Goal: Task Accomplishment & Management: Use online tool/utility

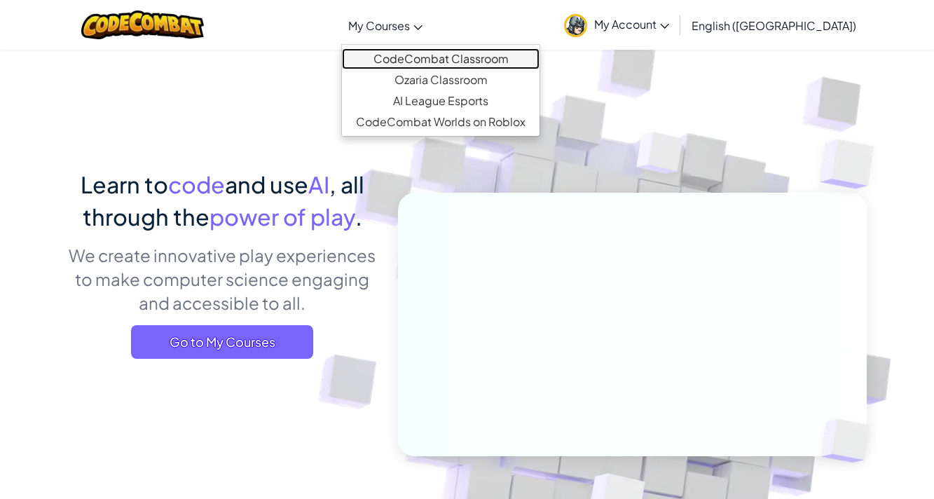
click at [460, 53] on link "CodeCombat Classroom" at bounding box center [441, 58] width 198 height 21
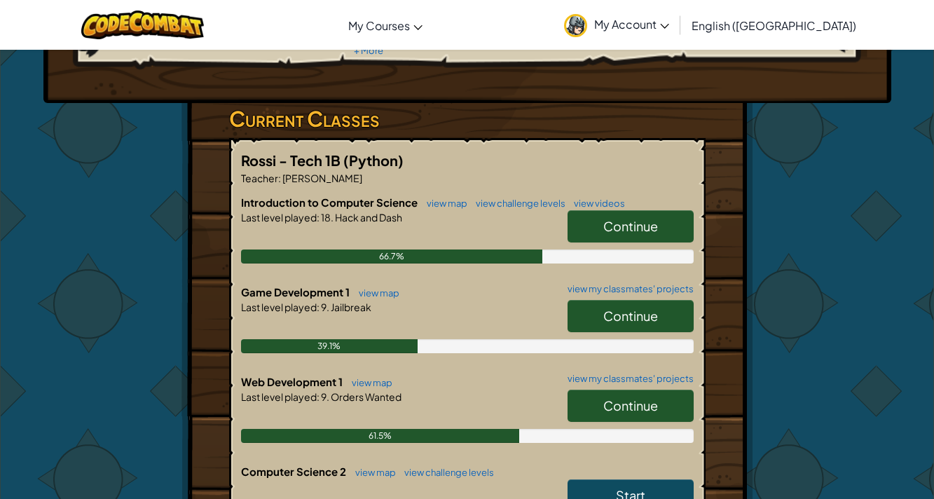
scroll to position [210, 0]
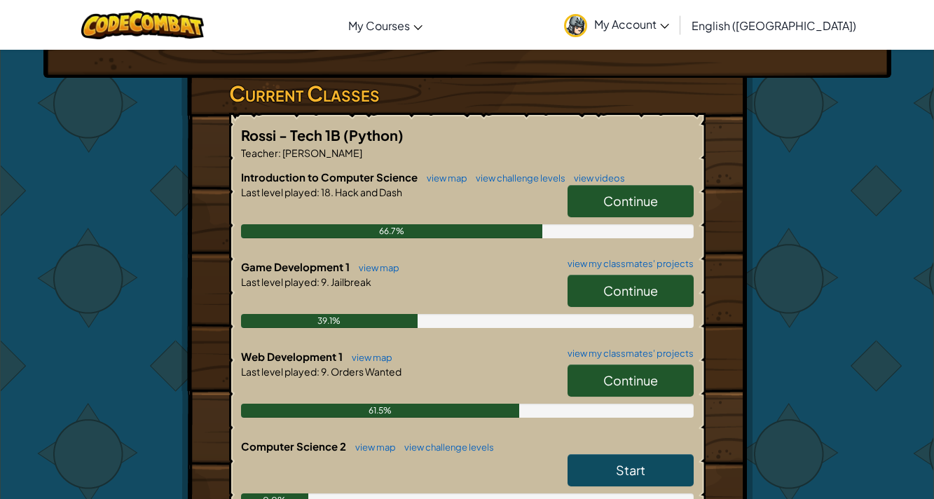
click at [652, 301] on link "Continue" at bounding box center [631, 291] width 126 height 32
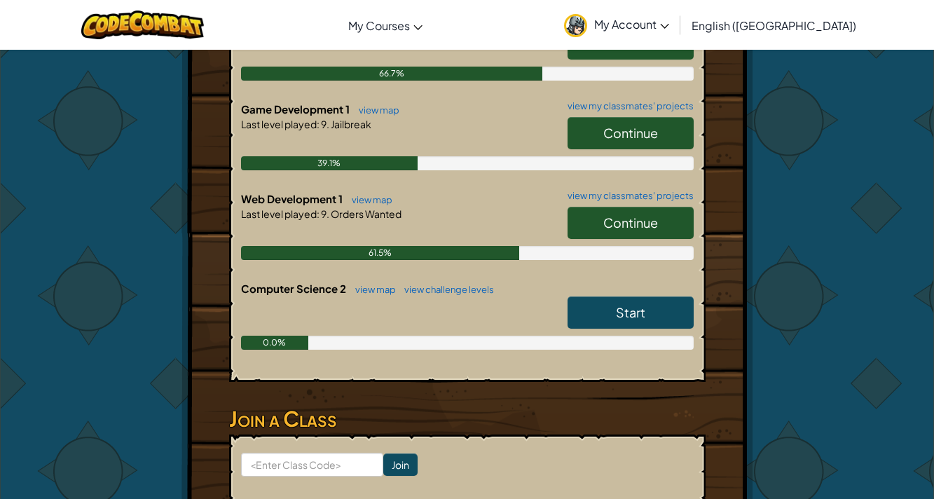
scroll to position [402, 0]
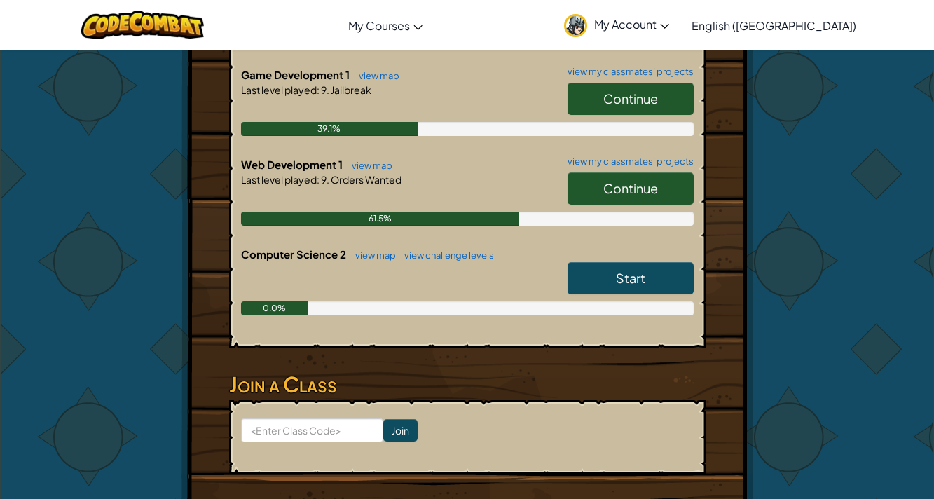
click at [623, 207] on div "Continue" at bounding box center [624, 191] width 140 height 39
click at [628, 194] on span "Continue" at bounding box center [630, 188] width 55 height 16
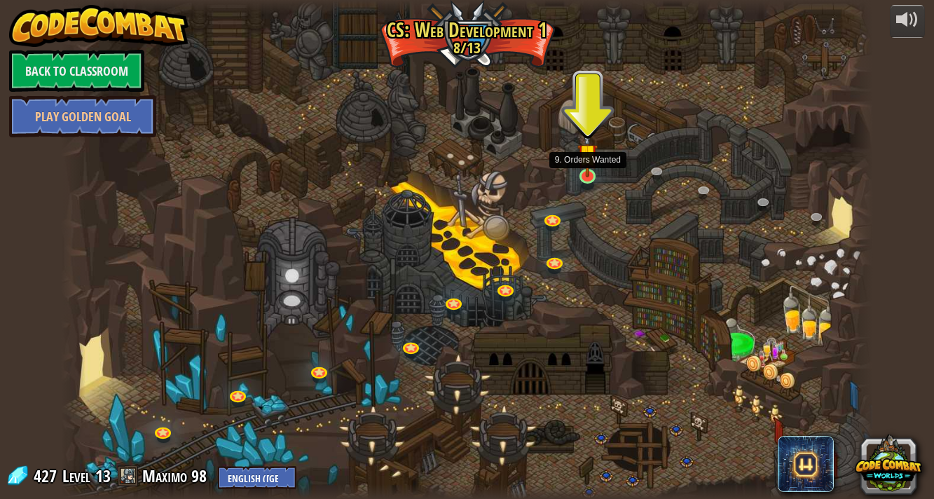
click at [585, 169] on img at bounding box center [587, 153] width 20 height 47
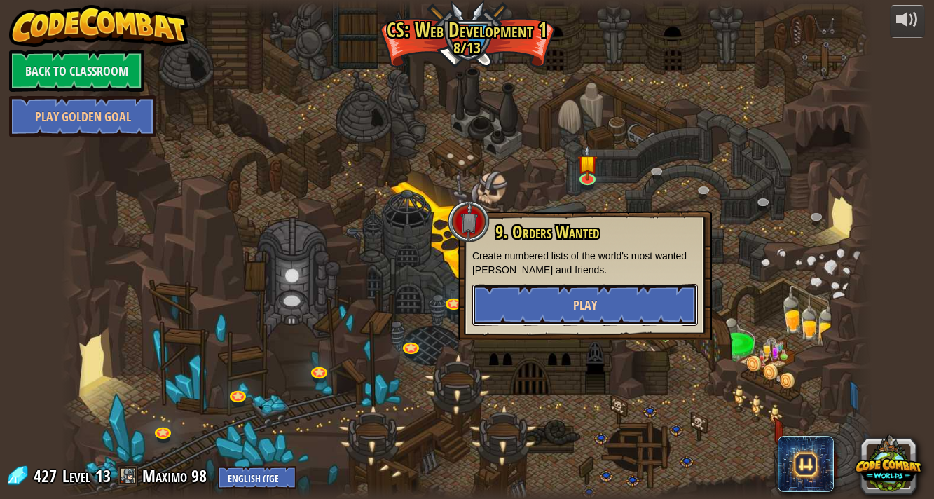
click at [584, 300] on span "Play" at bounding box center [585, 305] width 24 height 18
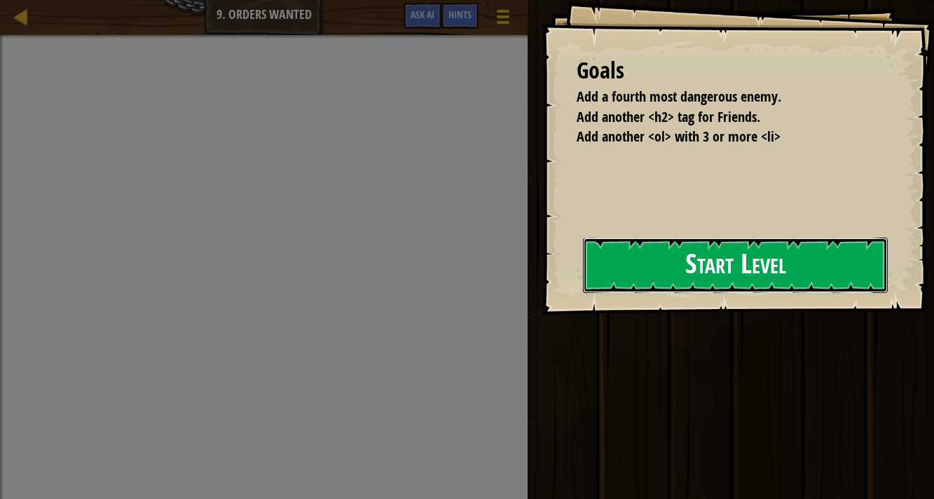
click at [605, 277] on button "Start Level" at bounding box center [735, 265] width 305 height 55
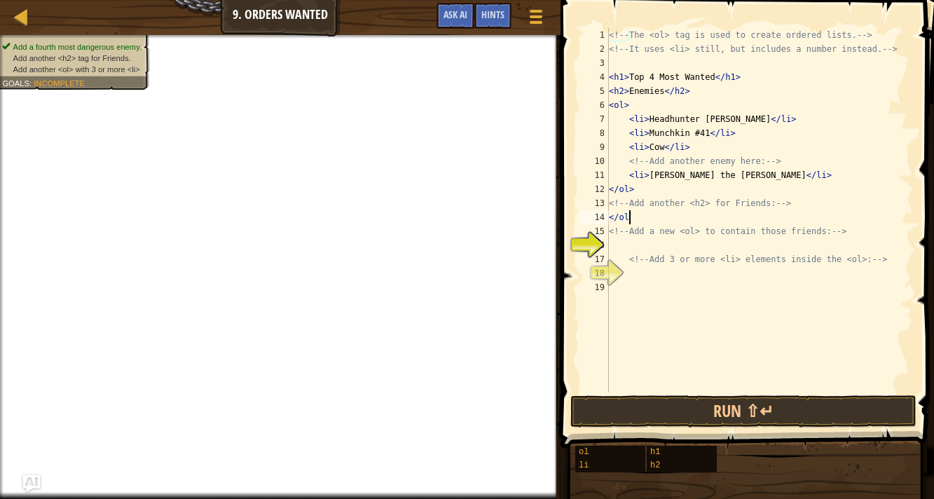
scroll to position [6, 1]
click at [626, 187] on div "<!-- The <ol> tag is used to create ordered lists. --> <!-- It uses <li> still,…" at bounding box center [759, 224] width 307 height 392
click at [621, 188] on div "<!-- The <ol> tag is used to create ordered lists. --> <!-- It uses <li> still,…" at bounding box center [759, 224] width 307 height 392
click at [637, 186] on div "<!-- The <ol> tag is used to create ordered lists. --> <!-- It uses <li> still,…" at bounding box center [759, 224] width 307 height 392
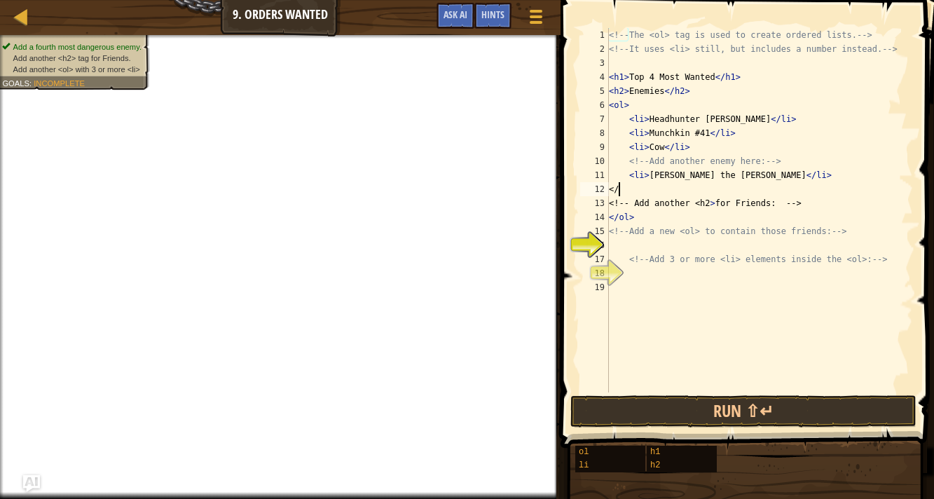
type textarea "<"
click at [636, 212] on div "<!-- The <ol> tag is used to create ordered lists. --> <!-- It uses <li> still,…" at bounding box center [759, 224] width 307 height 392
click at [610, 102] on div "<!-- The <ol> tag is used to create ordered lists. --> <!-- It uses <li> still,…" at bounding box center [759, 224] width 307 height 392
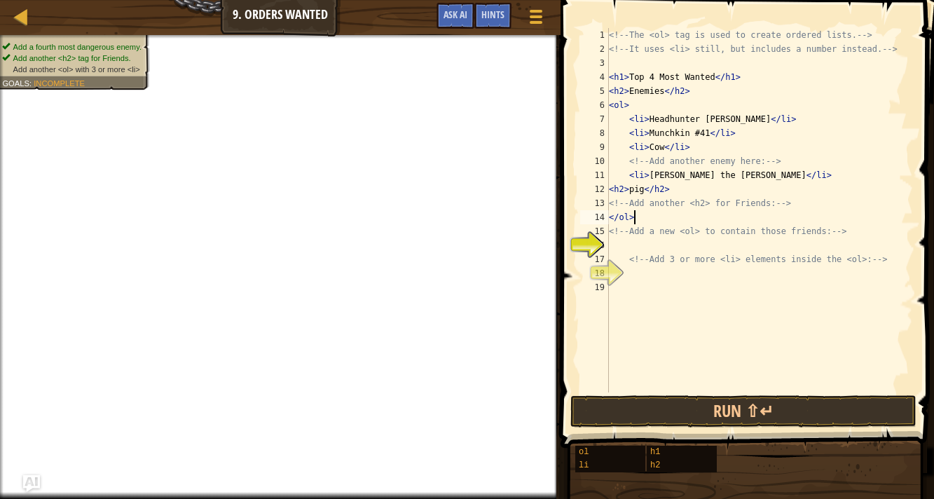
scroll to position [6, 1]
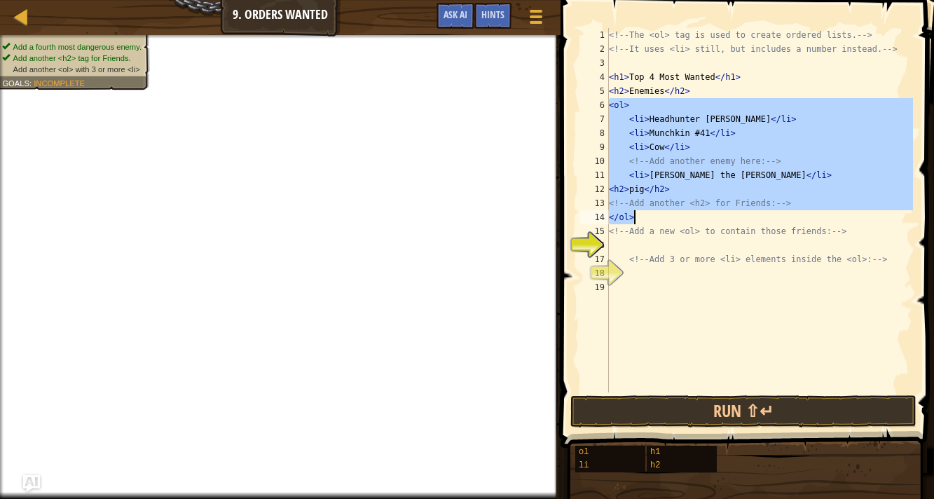
drag, startPoint x: 610, startPoint y: 102, endPoint x: 636, endPoint y: 210, distance: 110.8
click at [636, 210] on div "<!-- The <ol> tag is used to create ordered lists. --> <!-- It uses <li> still,…" at bounding box center [759, 224] width 307 height 392
type textarea "<!-- Add another <h2> for Friends: --> </ol>"
click at [621, 242] on div "<!-- The <ol> tag is used to create ordered lists. --> <!-- It uses <li> still,…" at bounding box center [759, 224] width 307 height 392
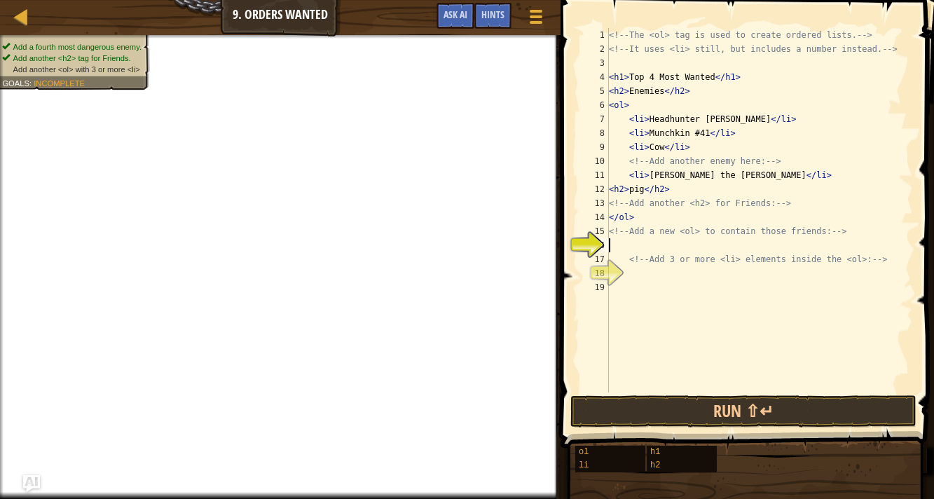
scroll to position [6, 0]
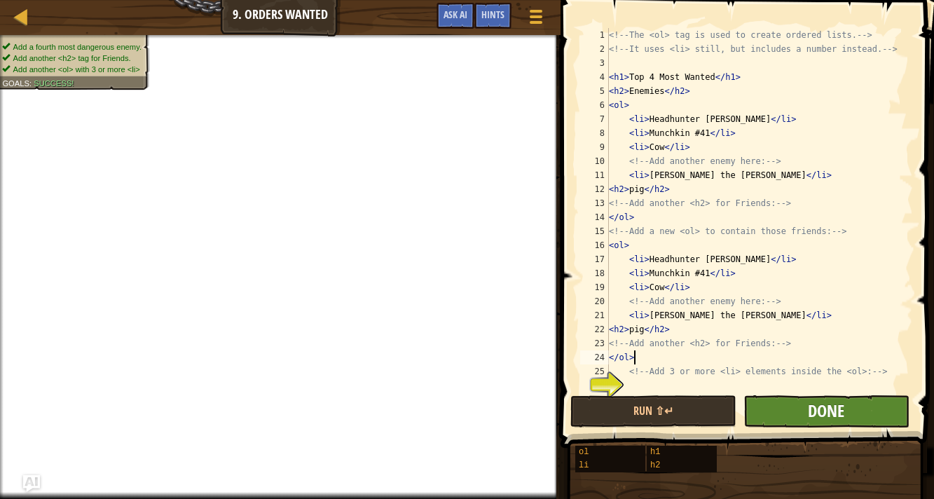
type textarea "</ol>"
click at [841, 414] on span "Done" at bounding box center [826, 410] width 36 height 22
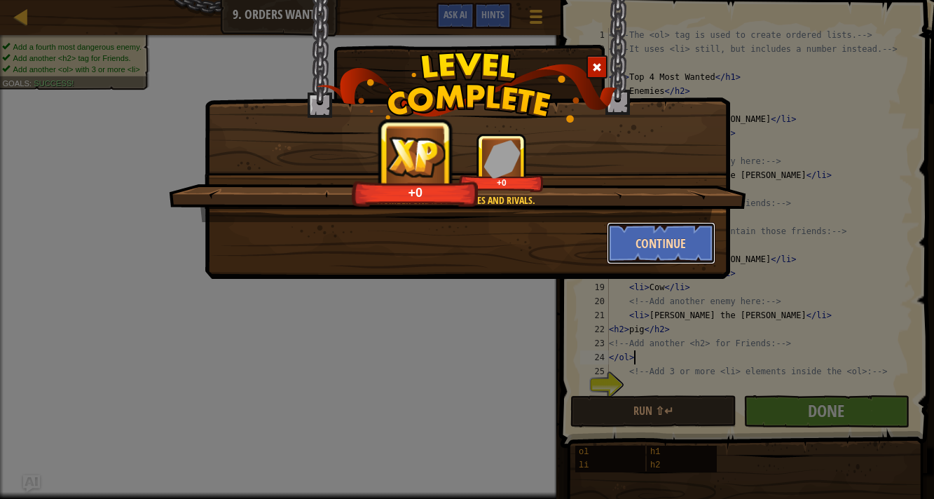
click at [652, 232] on button "Continue" at bounding box center [661, 243] width 109 height 42
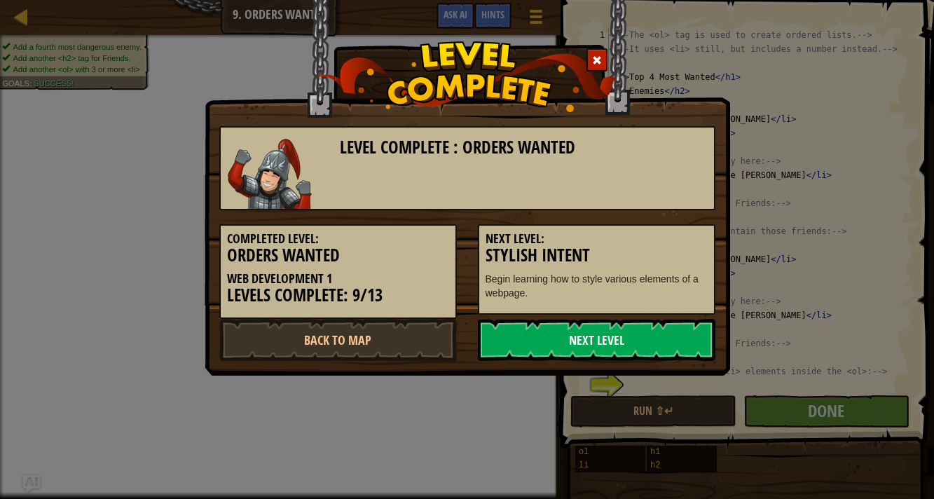
click at [591, 328] on link "Next Level" at bounding box center [597, 340] width 238 height 42
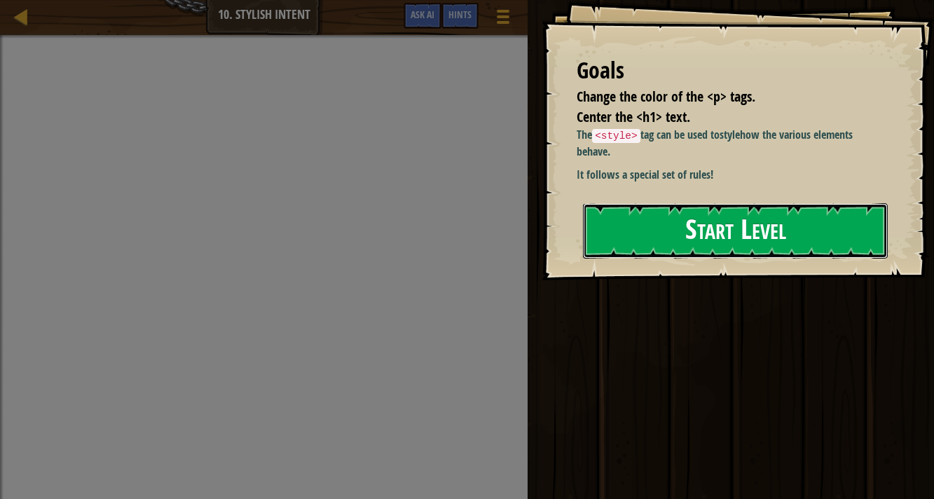
click at [619, 233] on button "Start Level" at bounding box center [735, 230] width 305 height 55
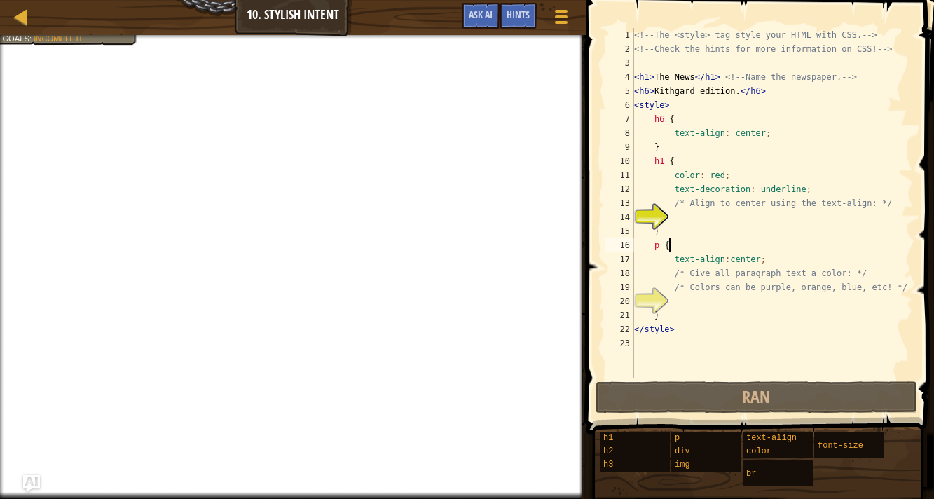
click at [676, 248] on div "<!-- The <style> tag style your HTML with CSS. --> <!-- Check the hints for mor…" at bounding box center [772, 217] width 282 height 378
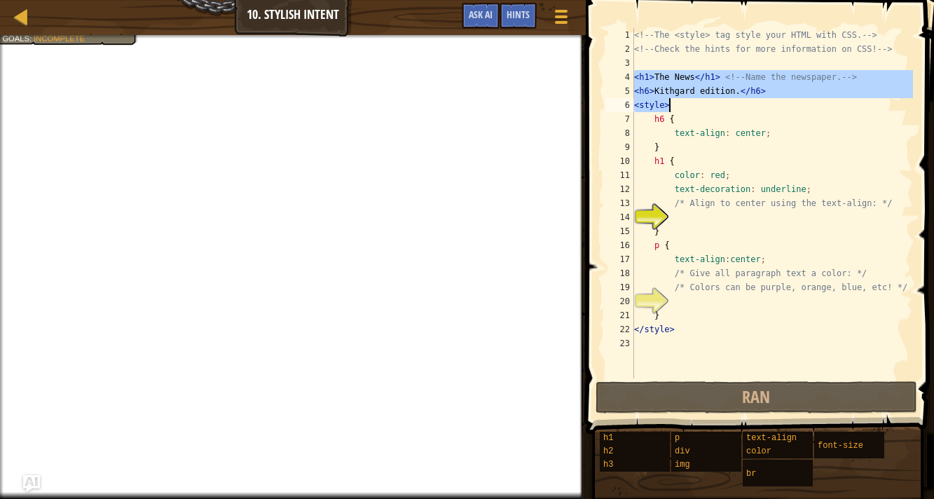
drag, startPoint x: 636, startPoint y: 73, endPoint x: 767, endPoint y: 109, distance: 136.7
click at [767, 109] on div "<!-- The <style> tag style your HTML with CSS. --> <!-- Check the hints for mor…" at bounding box center [772, 217] width 282 height 378
click at [671, 329] on div "<!-- The <style> tag style your HTML with CSS. --> <!-- Check the hints for mor…" at bounding box center [772, 217] width 282 height 378
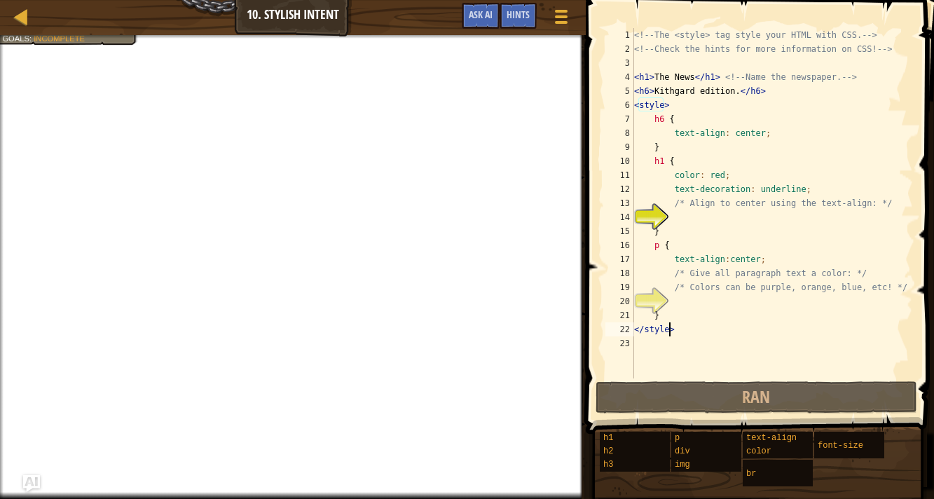
click at [678, 327] on div "<!-- The <style> tag style your HTML with CSS. --> <!-- Check the hints for mor…" at bounding box center [772, 217] width 282 height 378
type textarea "<style>"
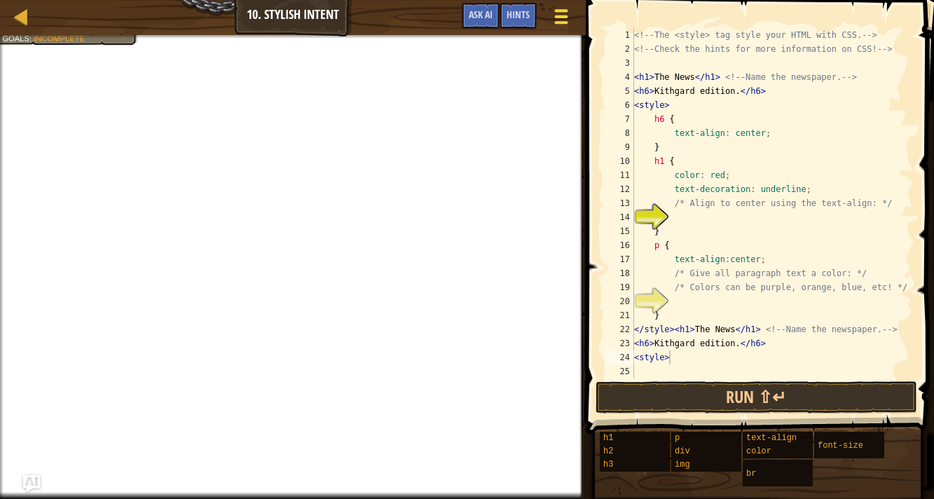
click at [561, 12] on div at bounding box center [560, 16] width 19 height 20
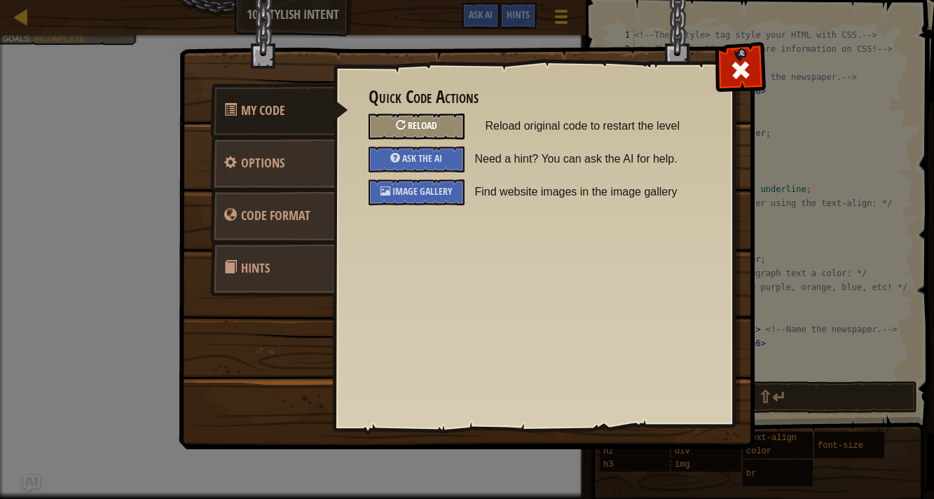
click at [439, 131] on div "Reload" at bounding box center [417, 127] width 96 height 26
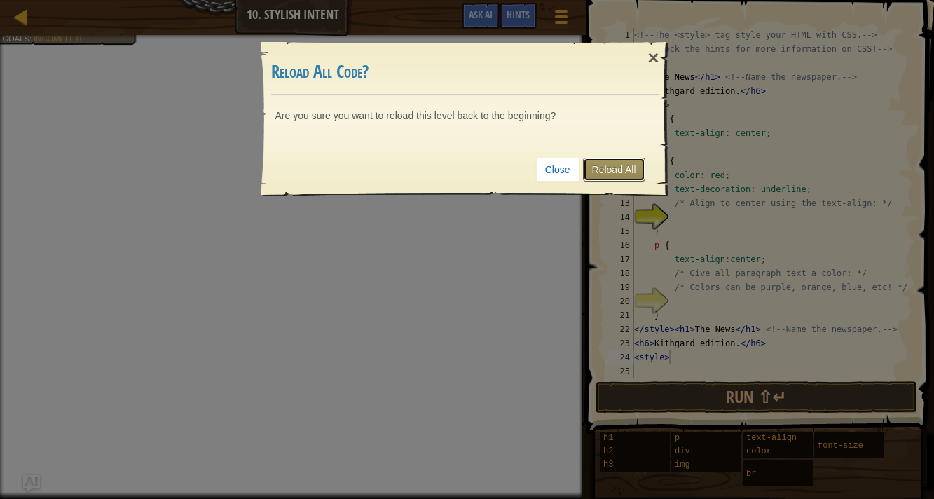
click at [624, 174] on link "Reload All" at bounding box center [614, 170] width 62 height 24
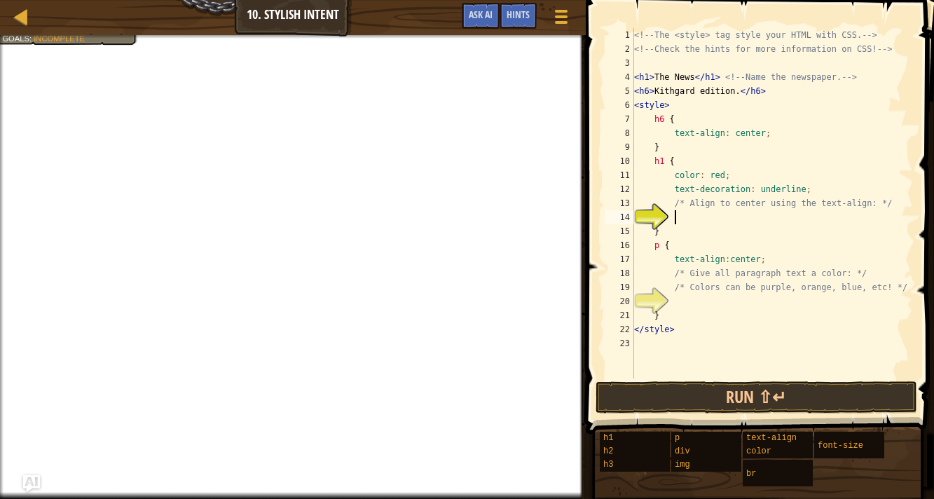
click at [108, 37] on div at bounding box center [293, 37] width 586 height 4
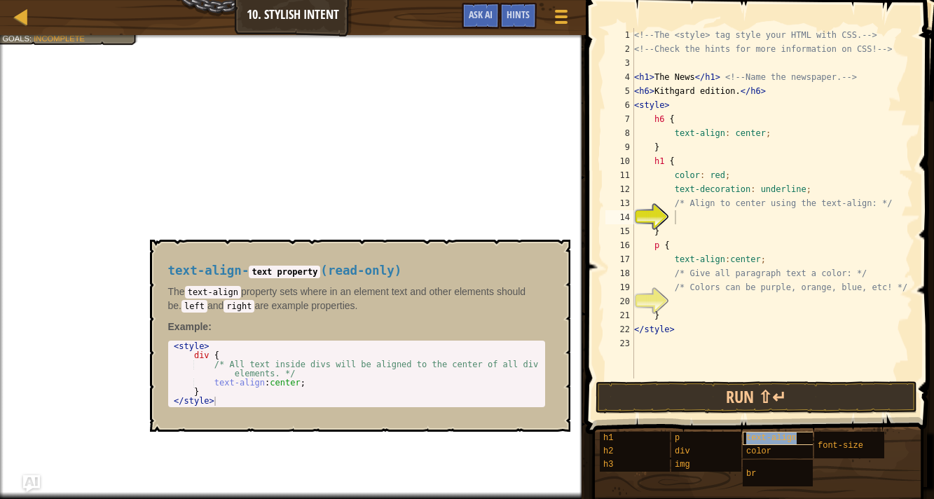
click at [760, 433] on span "text-align" at bounding box center [771, 438] width 50 height 10
type textarea "text-align:center;"
drag, startPoint x: 312, startPoint y: 383, endPoint x: 214, endPoint y: 386, distance: 98.2
click at [214, 386] on div "< style > div { /* All text inside divs will be aligned to the center of all di…" at bounding box center [356, 383] width 371 height 82
click at [677, 219] on div "<!-- The <style> tag style your HTML with CSS. --> <!-- Check the hints for mor…" at bounding box center [772, 217] width 282 height 378
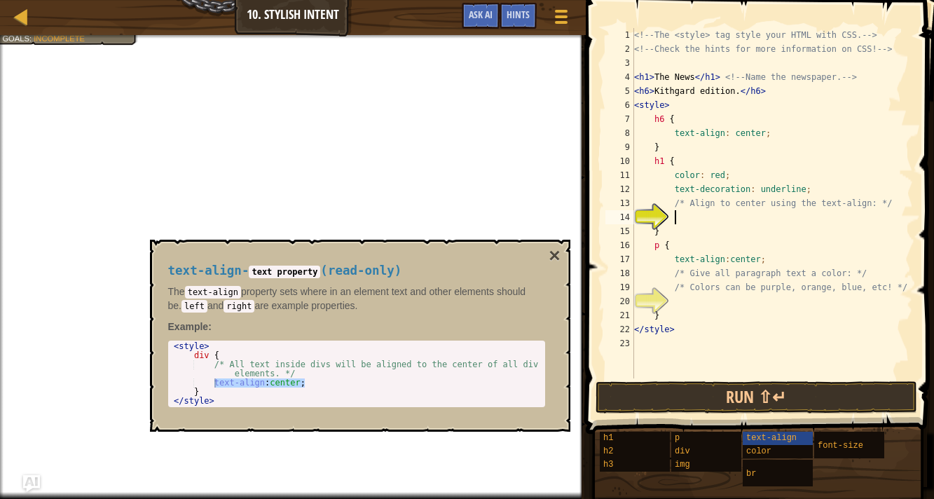
paste textarea "text-align:center;"
type textarea "text-align:center;"
click at [763, 448] on span "color" at bounding box center [758, 451] width 25 height 10
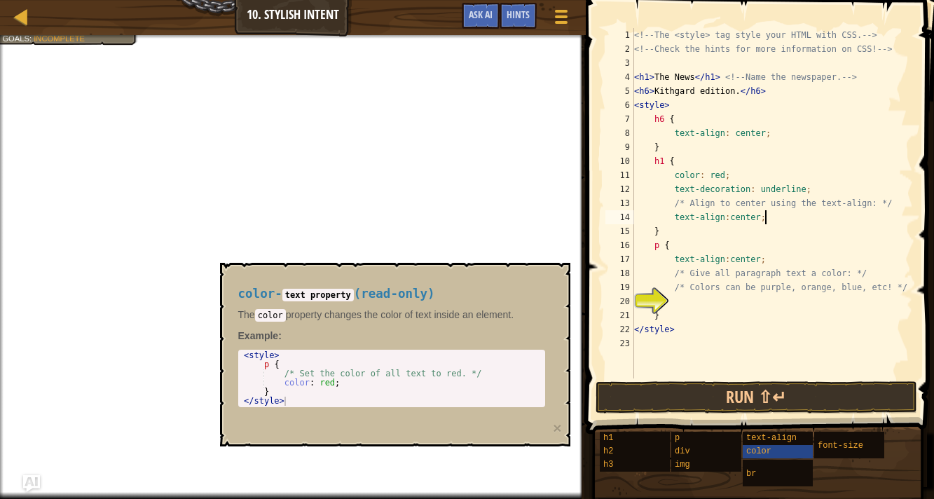
type textarea "color: red;"
drag, startPoint x: 341, startPoint y: 381, endPoint x: 284, endPoint y: 383, distance: 57.5
click at [284, 383] on div "< style > p { /* Set the color of all text to red. */ color : red ; } </ style >" at bounding box center [391, 387] width 301 height 73
click at [682, 296] on div "<!-- The <style> tag style your HTML with CSS. --> <!-- Check the hints for mor…" at bounding box center [772, 217] width 282 height 378
paste textarea "color: red;"
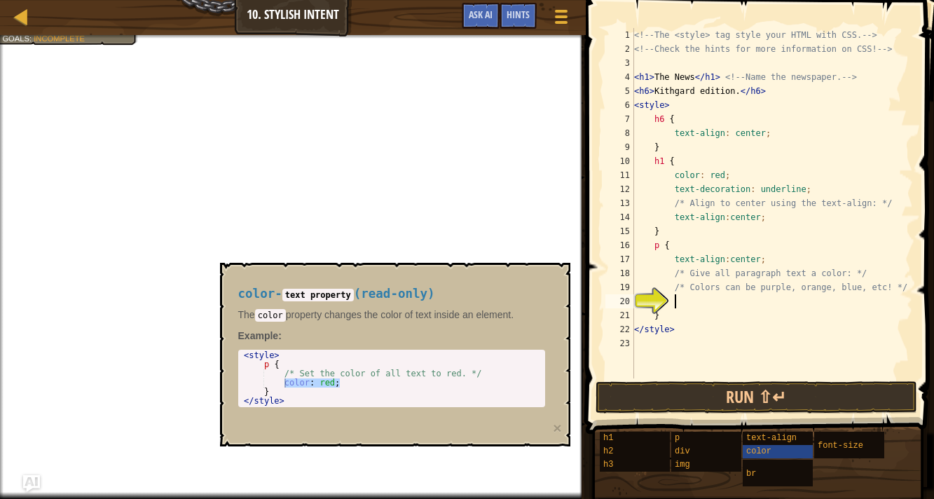
type textarea "color: red;"
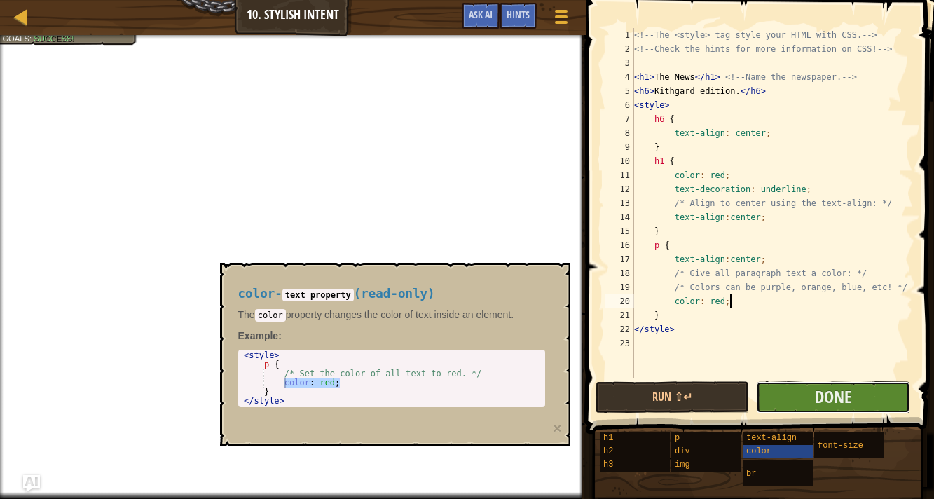
click at [876, 395] on button "Done" at bounding box center [832, 397] width 153 height 32
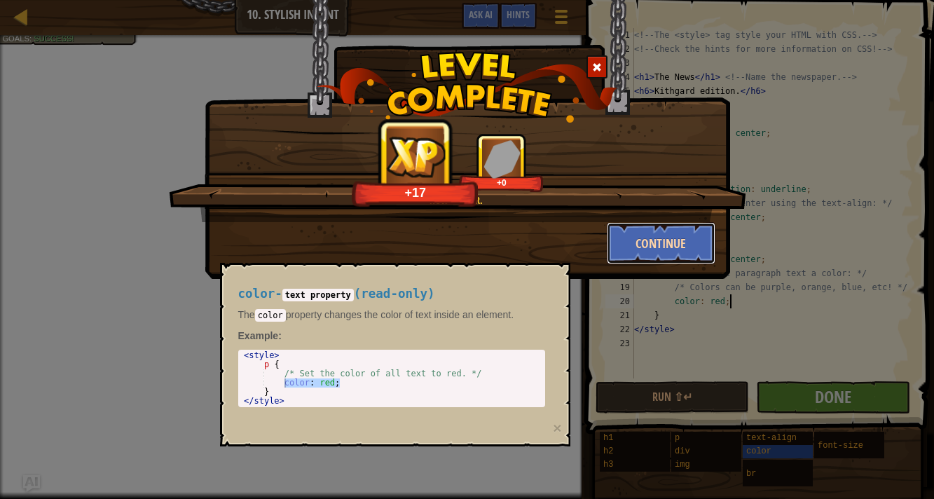
click at [660, 253] on button "Continue" at bounding box center [661, 243] width 109 height 42
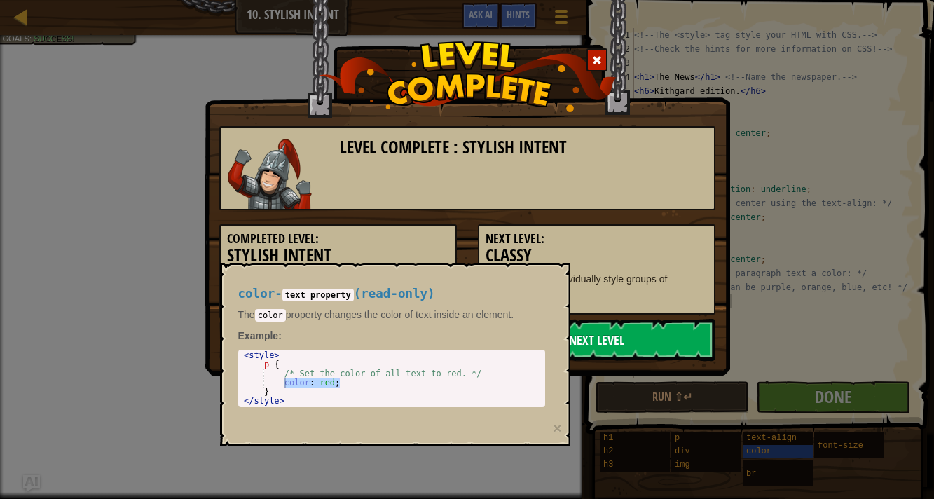
click at [636, 336] on link "Next Level" at bounding box center [597, 340] width 238 height 42
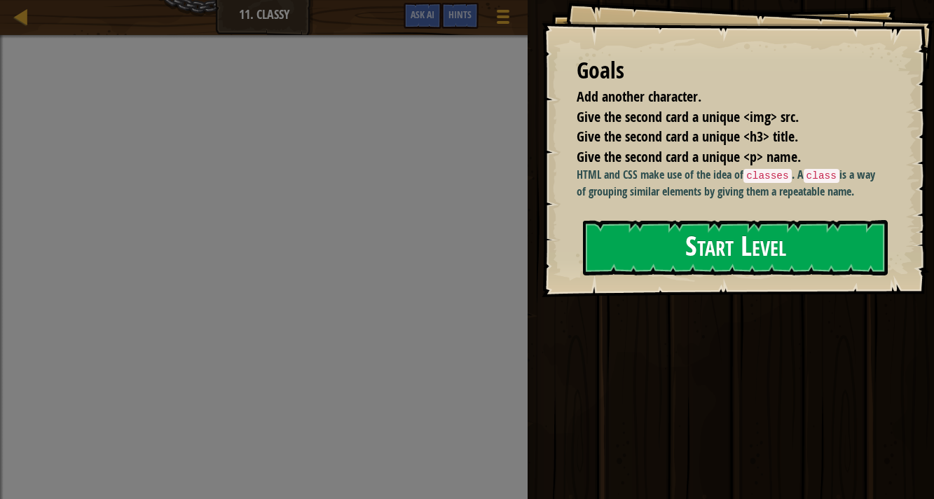
click at [697, 272] on button "Start Level" at bounding box center [735, 247] width 305 height 55
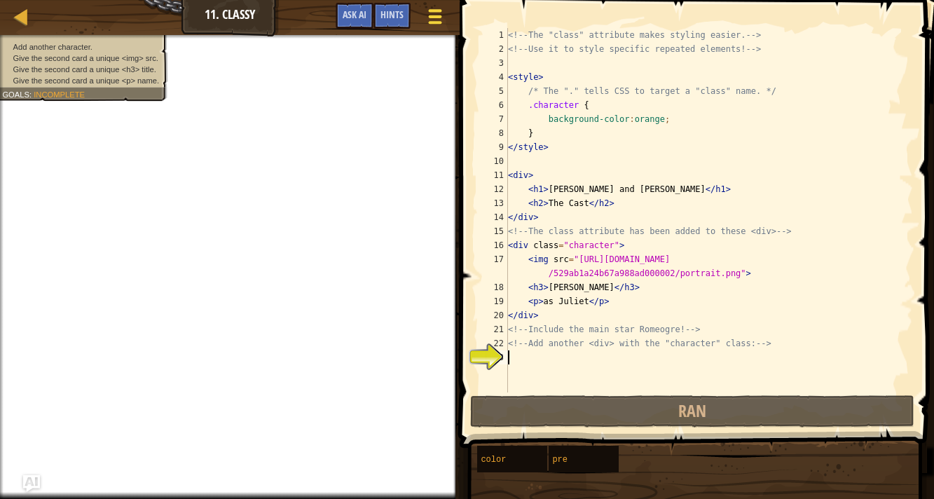
click at [437, 17] on span at bounding box center [434, 16] width 13 height 3
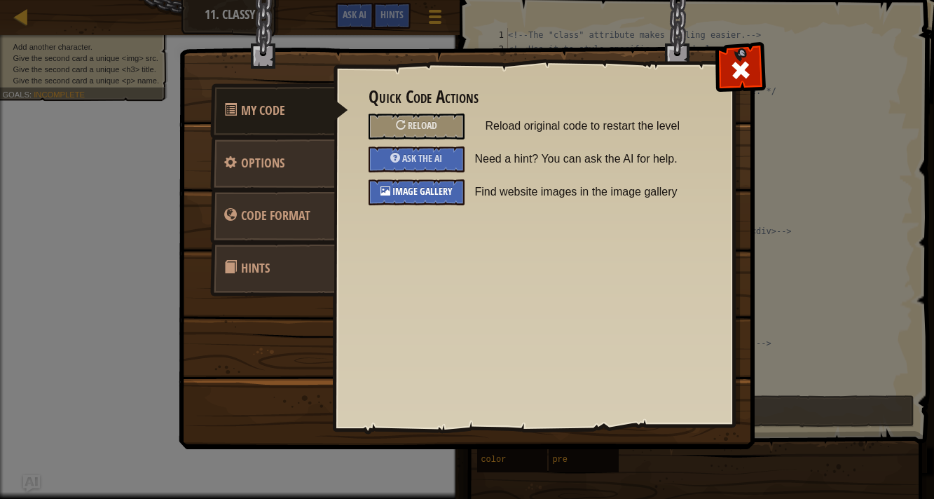
click at [420, 197] on div "Image Gallery" at bounding box center [417, 192] width 96 height 26
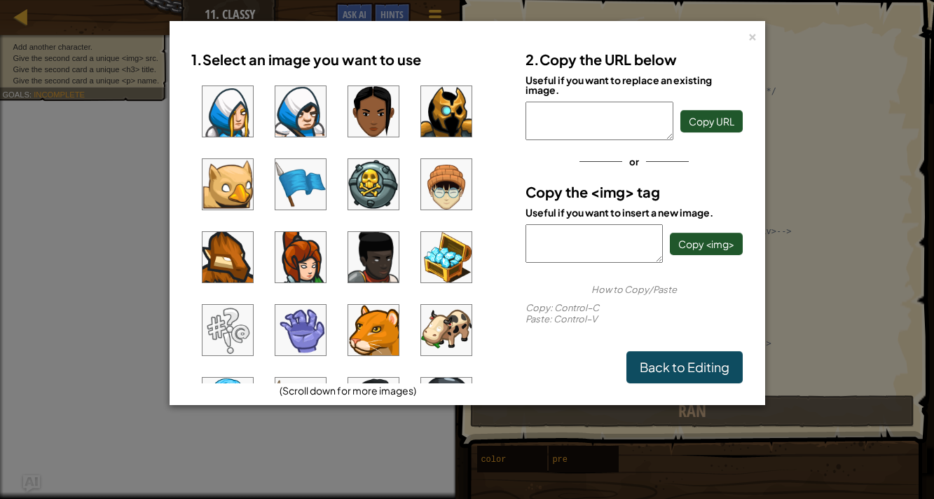
click at [451, 200] on img at bounding box center [446, 184] width 50 height 50
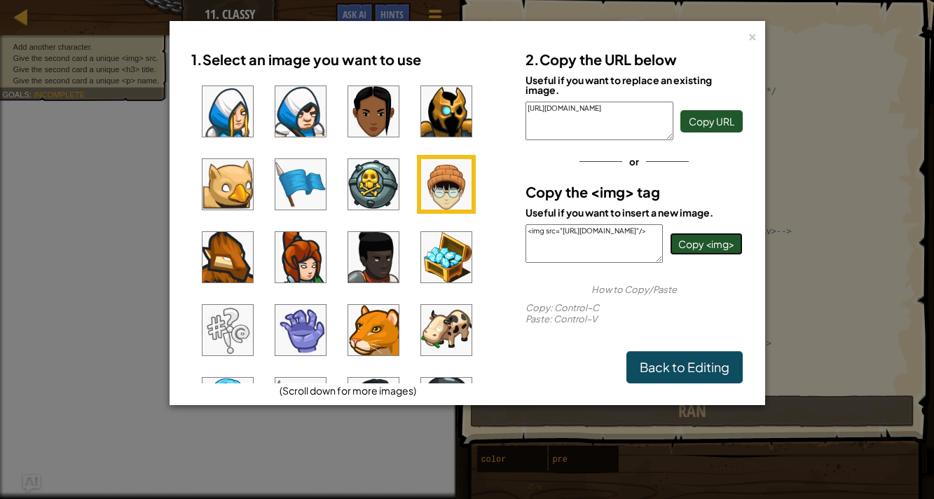
click at [706, 246] on span "Copy <img>" at bounding box center [706, 244] width 56 height 13
click at [748, 32] on div "×" at bounding box center [753, 34] width 10 height 15
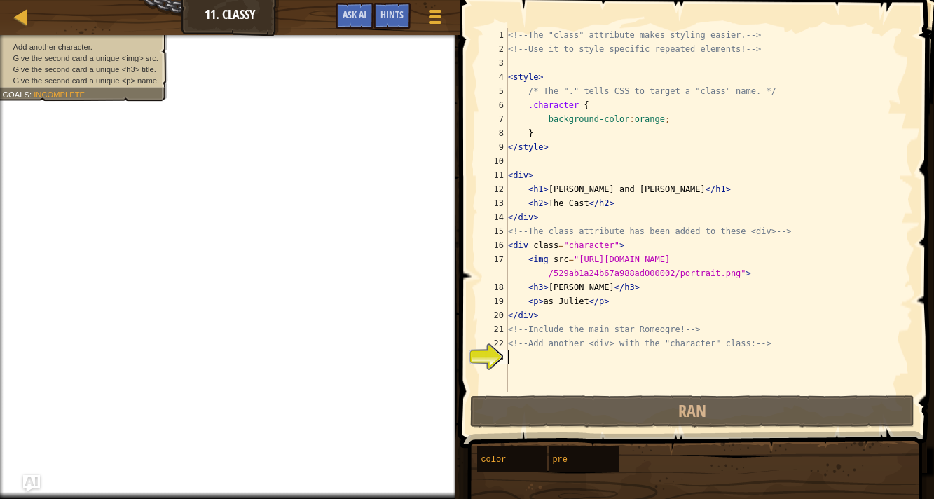
click at [543, 216] on div "<!-- The "class" attribute makes styling easier. --> <!-- Use it to style speci…" at bounding box center [709, 224] width 408 height 392
paste textarea "<img src="[URL][DOMAIN_NAME]"/>"
type textarea "</div><img src="[URL][DOMAIN_NAME]"/>"
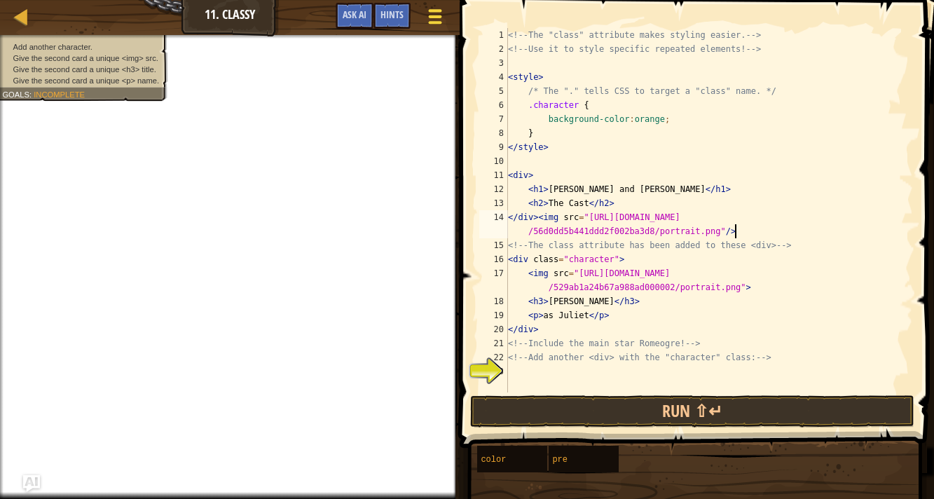
click at [447, 8] on button "Game Menu" at bounding box center [435, 19] width 37 height 34
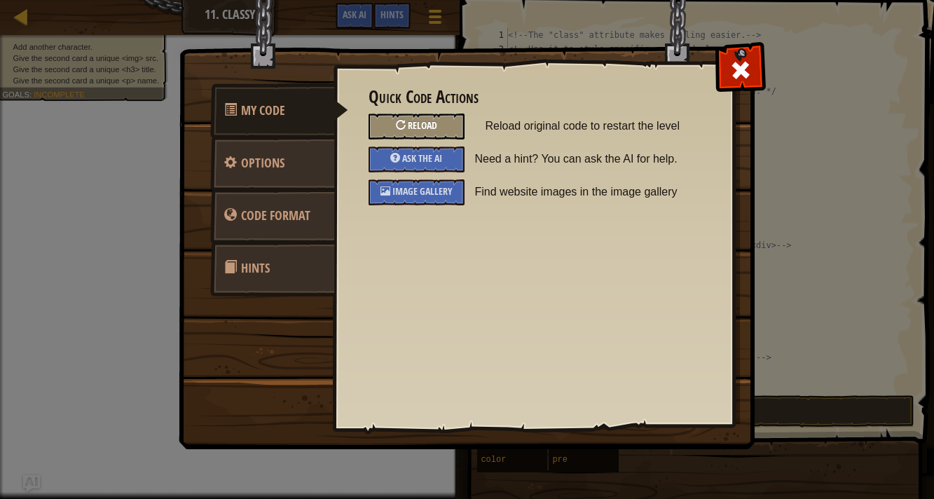
click at [415, 125] on span "Reload" at bounding box center [422, 124] width 29 height 13
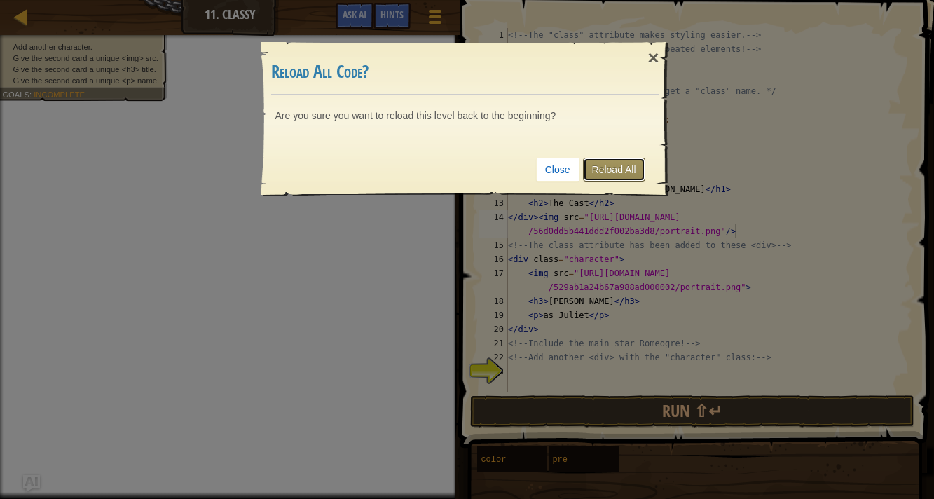
click at [603, 172] on link "Reload All" at bounding box center [614, 170] width 62 height 24
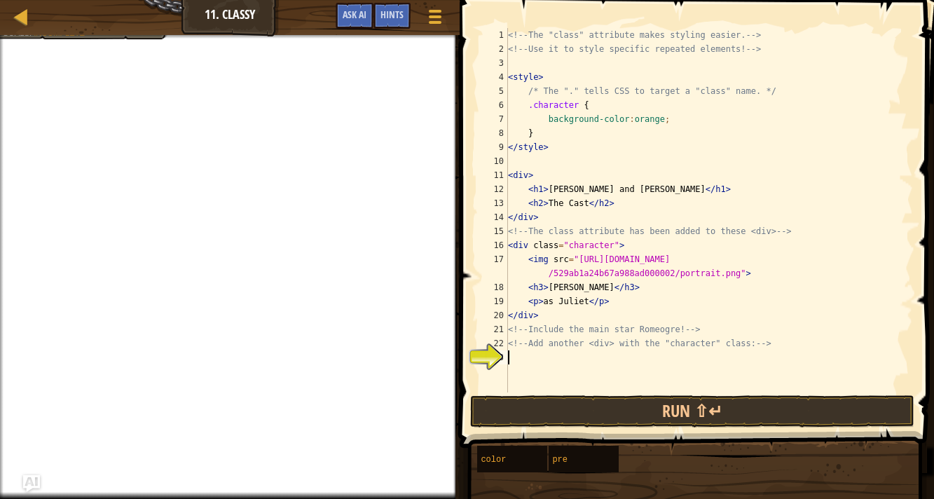
click at [542, 214] on div "<!-- The "class" attribute makes styling easier. --> <!-- Use it to style speci…" at bounding box center [709, 224] width 408 height 392
type textarea "</div>"
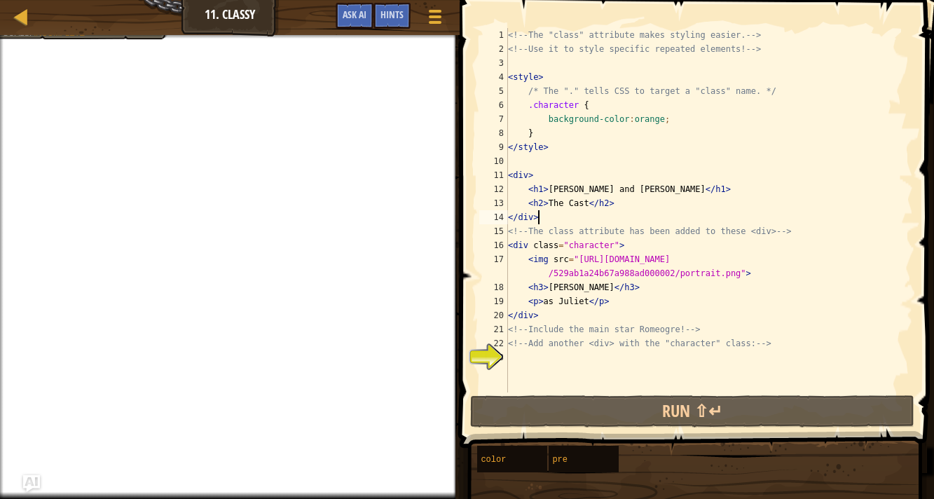
click at [556, 362] on div "<!-- The "class" attribute makes styling easier. --> <!-- Use it to style speci…" at bounding box center [709, 224] width 408 height 392
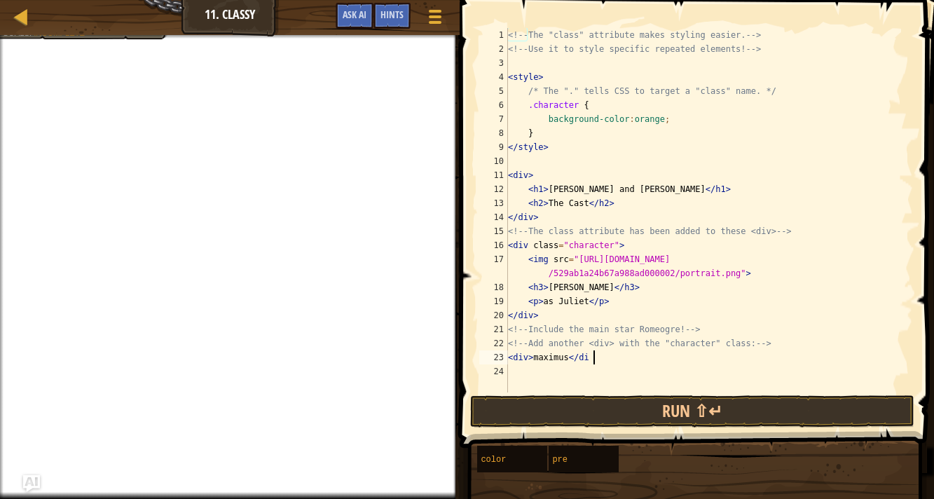
scroll to position [6, 6]
drag, startPoint x: 572, startPoint y: 356, endPoint x: 539, endPoint y: 360, distance: 33.2
click at [539, 360] on div "<!-- The "class" attribute makes styling easier. --> <!-- Use it to style speci…" at bounding box center [709, 224] width 408 height 392
click at [608, 358] on div "<!-- The "class" attribute makes styling easier. --> <!-- Use it to style speci…" at bounding box center [709, 224] width 408 height 392
click at [584, 358] on div "<!-- The "class" attribute makes styling easier. --> <!-- Use it to style speci…" at bounding box center [709, 224] width 408 height 392
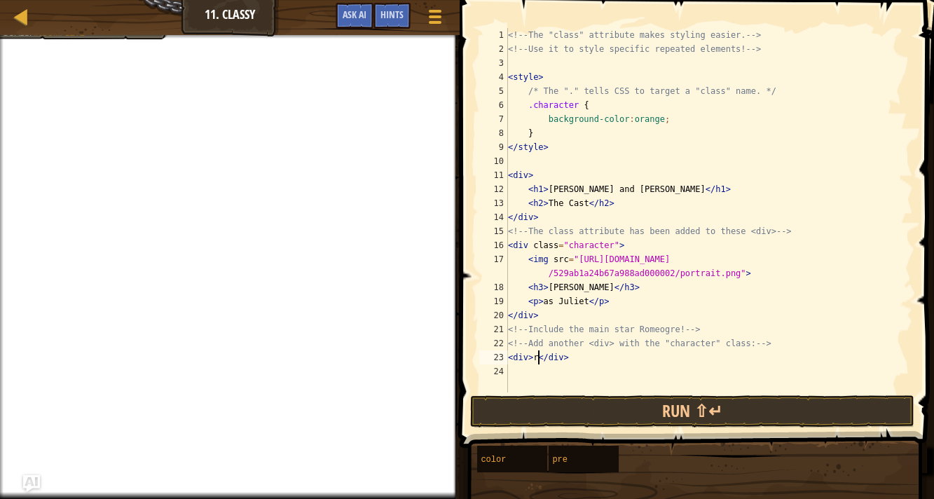
scroll to position [6, 4]
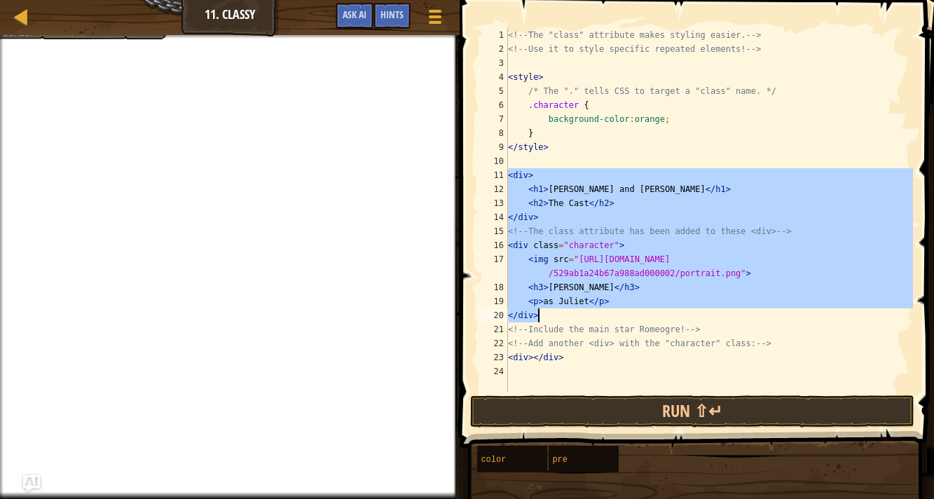
drag, startPoint x: 509, startPoint y: 174, endPoint x: 617, endPoint y: 310, distance: 174.0
click at [617, 310] on div "<!-- The "class" attribute makes styling easier. --> <!-- Use it to style speci…" at bounding box center [709, 224] width 408 height 392
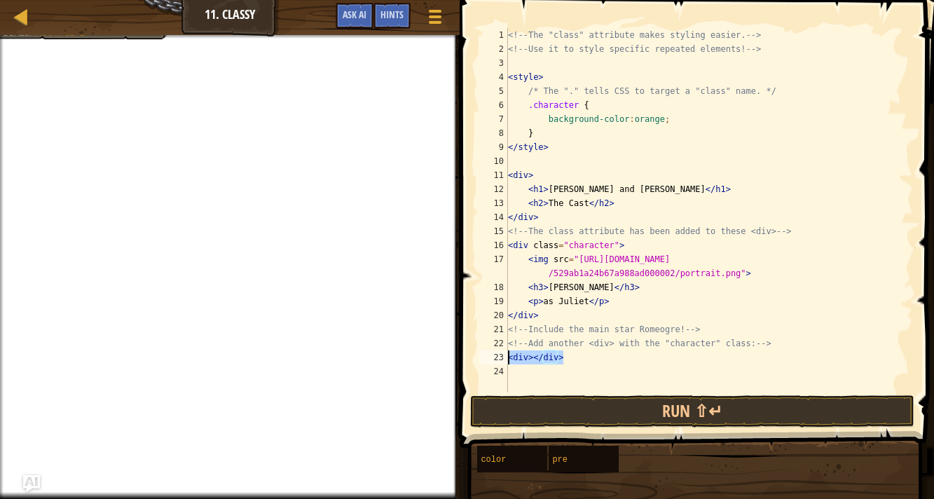
drag, startPoint x: 569, startPoint y: 353, endPoint x: 495, endPoint y: 352, distance: 74.3
click at [495, 352] on div "<p>as [PERSON_NAME]</p> </div> 1 2 3 4 5 6 7 8 9 10 11 12 13 14 15 16 17 18 19 …" at bounding box center [694, 210] width 437 height 364
paste textarea
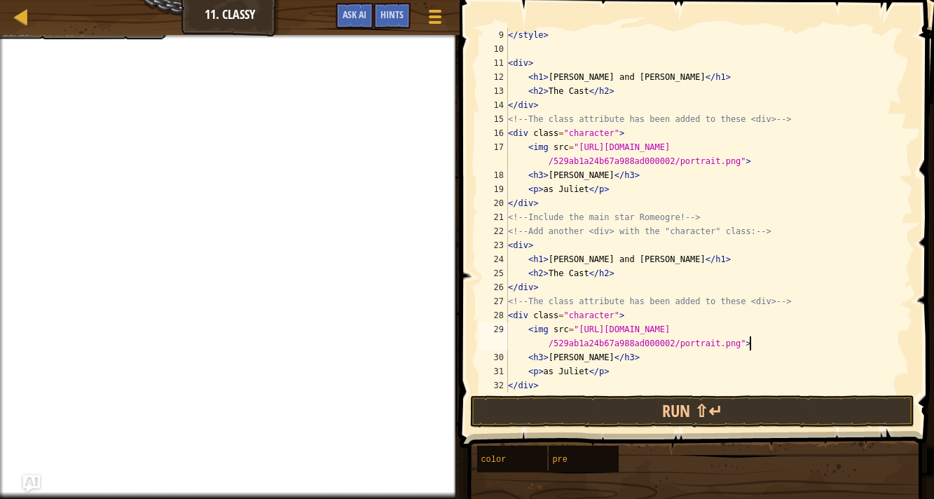
click at [755, 344] on div "</ style > < div > < h1 > [PERSON_NAME] and [PERSON_NAME] </ h1 > < h2 > The Ca…" at bounding box center [709, 224] width 408 height 392
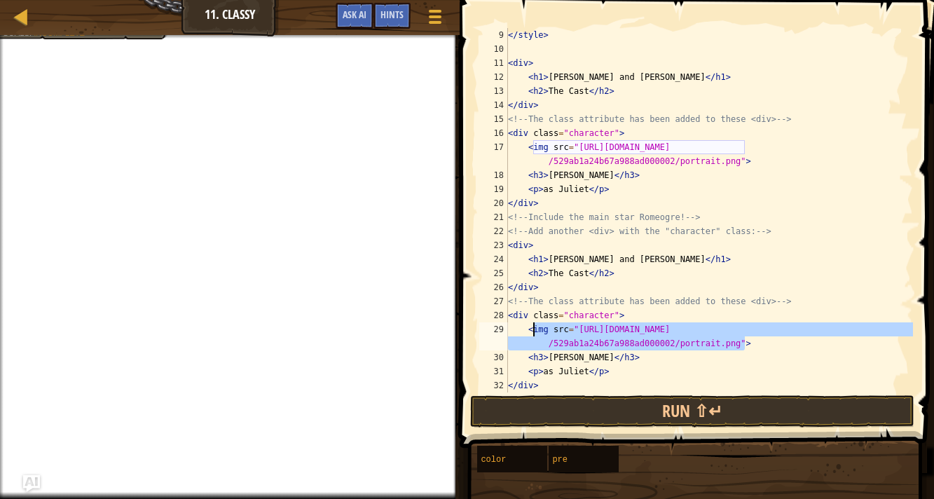
drag, startPoint x: 744, startPoint y: 341, endPoint x: 534, endPoint y: 333, distance: 210.4
click at [534, 333] on div "</ style > < div > < h1 > [PERSON_NAME] and [PERSON_NAME] </ h1 > < h2 > The Ca…" at bounding box center [709, 224] width 408 height 392
click at [423, 7] on button "Game Menu" at bounding box center [435, 19] width 37 height 34
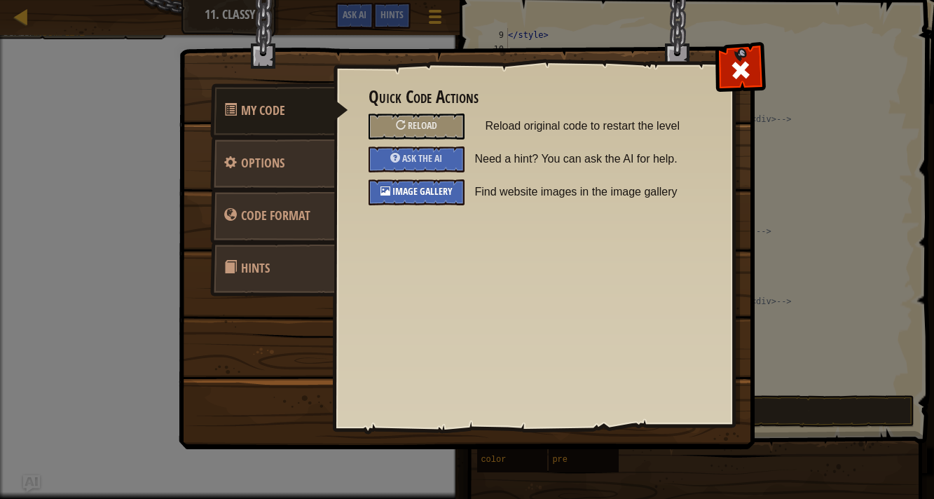
click at [441, 198] on div "Image Gallery" at bounding box center [417, 192] width 96 height 26
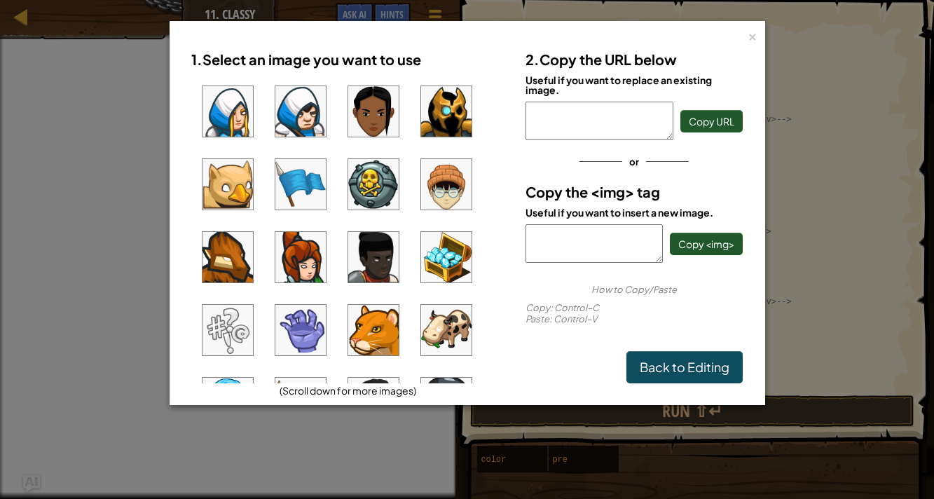
click at [308, 184] on img at bounding box center [300, 184] width 50 height 50
click at [729, 226] on div "<img src="[URL][DOMAIN_NAME]"/> Copy <img>" at bounding box center [635, 243] width 218 height 39
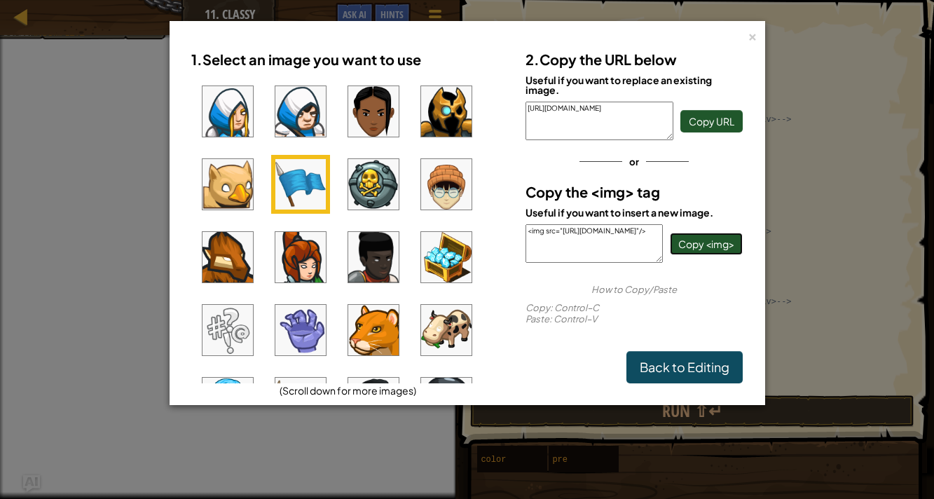
click at [722, 240] on span "Copy <img>" at bounding box center [706, 244] width 56 height 13
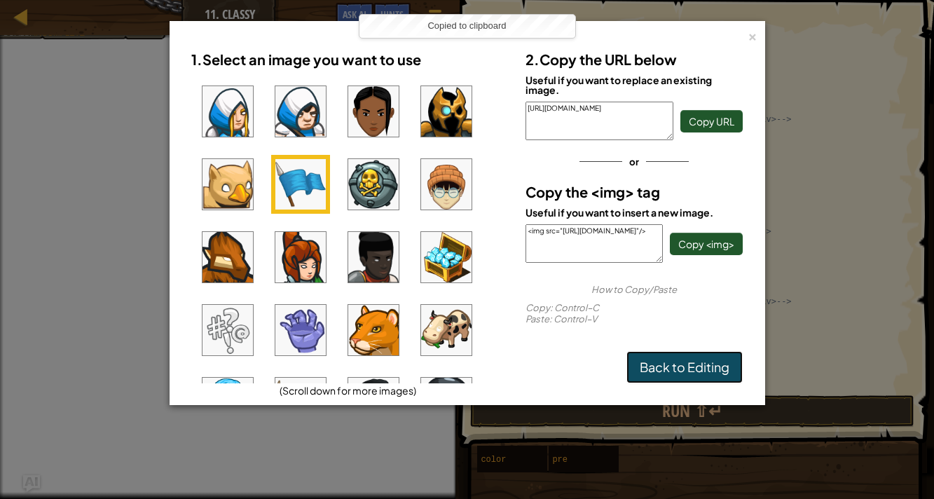
click at [711, 371] on link "Back to Editing" at bounding box center [684, 367] width 116 height 32
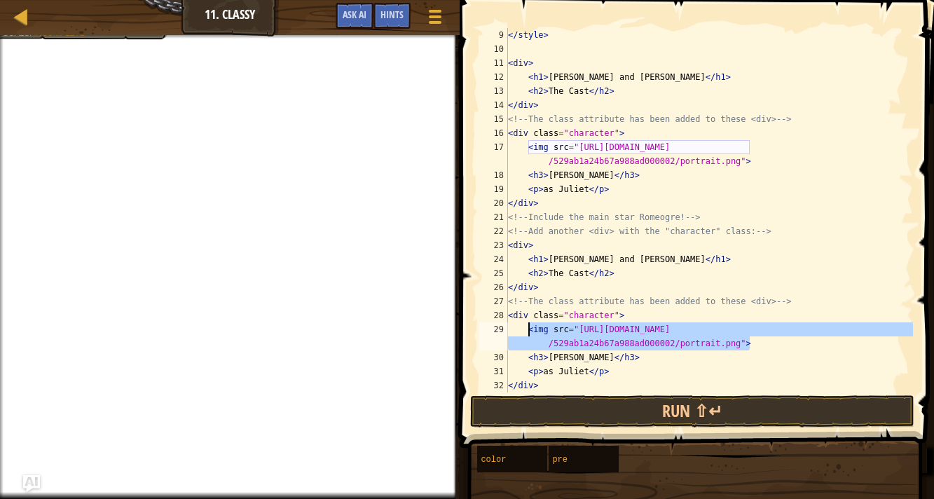
drag, startPoint x: 751, startPoint y: 341, endPoint x: 528, endPoint y: 329, distance: 223.8
click at [528, 329] on div "</ style > < div > < h1 > [PERSON_NAME] and [PERSON_NAME] </ h1 > < h2 > The Ca…" at bounding box center [709, 224] width 408 height 392
paste textarea "[DOMAIN_NAME][URL]"/"
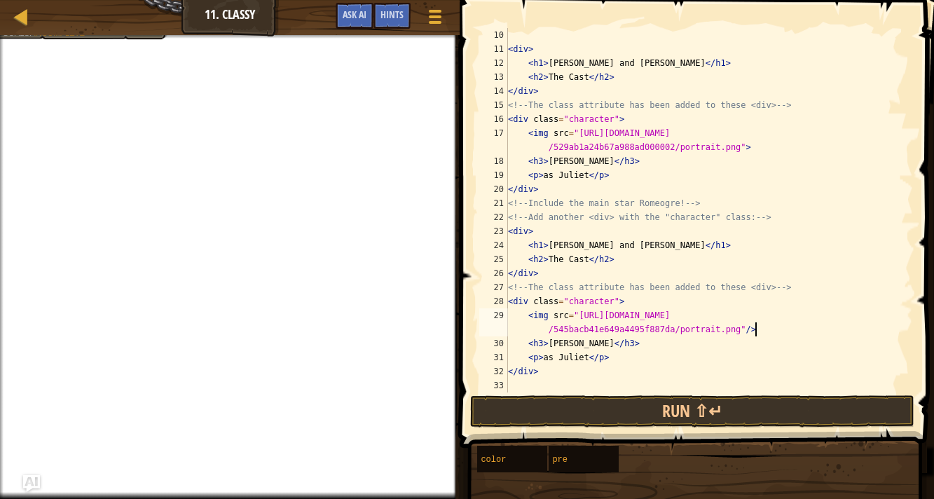
scroll to position [125, 0]
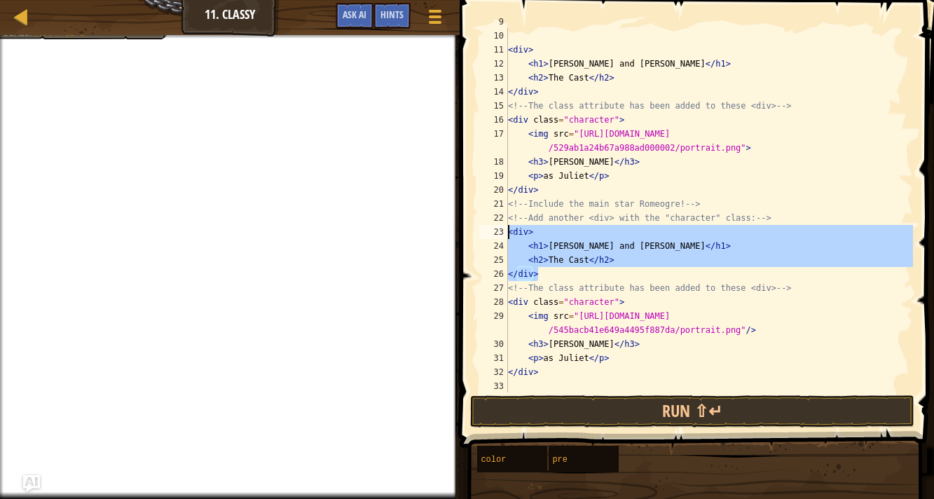
drag, startPoint x: 567, startPoint y: 275, endPoint x: 497, endPoint y: 227, distance: 85.1
click at [497, 227] on div "<img src="[URL][DOMAIN_NAME]"/> 9 10 11 12 13 14 15 16 17 18 19 20 21 22 23 24 …" at bounding box center [694, 210] width 437 height 364
type textarea "<div> <h1>[PERSON_NAME] and [PERSON_NAME]</h1>"
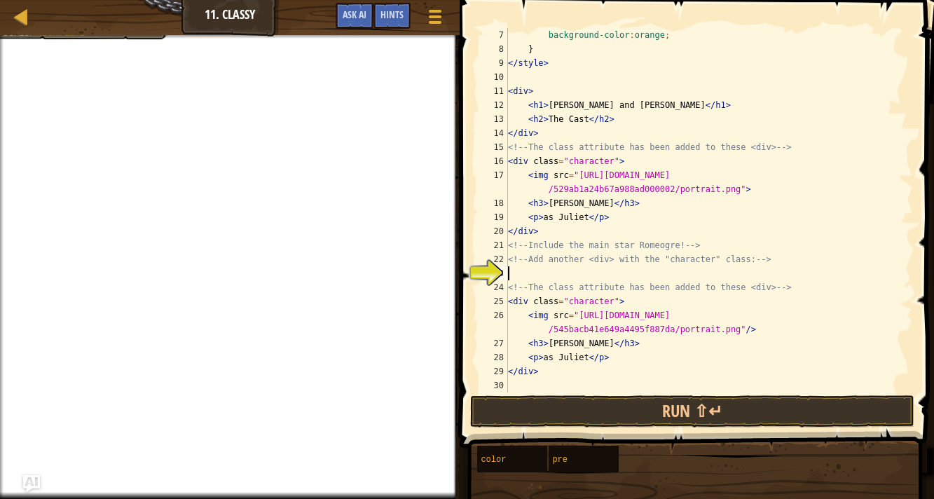
scroll to position [69, 0]
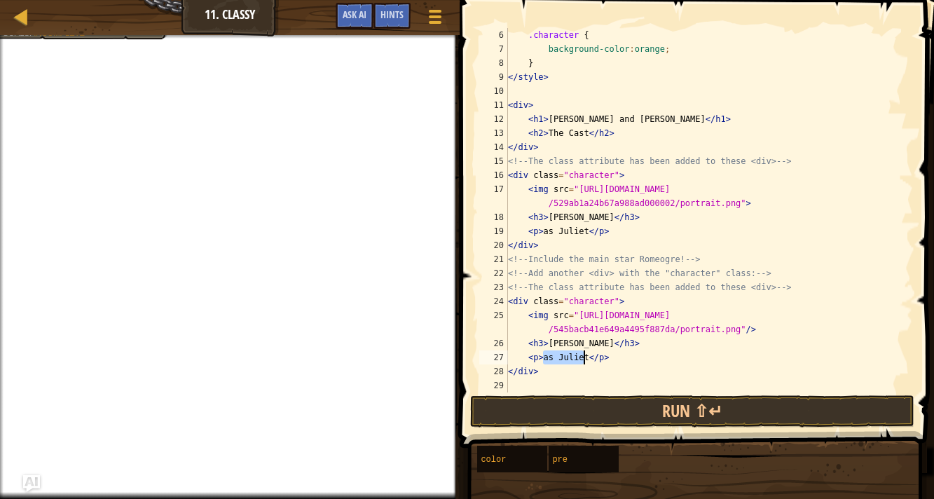
drag, startPoint x: 544, startPoint y: 357, endPoint x: 584, endPoint y: 363, distance: 40.4
click at [584, 363] on div ".character { background-color : orange ; } </ style > < div > < h1 > [PERSON_NA…" at bounding box center [709, 224] width 408 height 392
click at [584, 363] on div ".character { background-color : orange ; } </ style > < div > < h1 > [PERSON_NA…" at bounding box center [709, 210] width 408 height 364
drag, startPoint x: 587, startPoint y: 357, endPoint x: 546, endPoint y: 357, distance: 41.3
click at [546, 357] on div ".character { background-color : orange ; } </ style > < div > < h1 > [PERSON_NA…" at bounding box center [709, 224] width 408 height 392
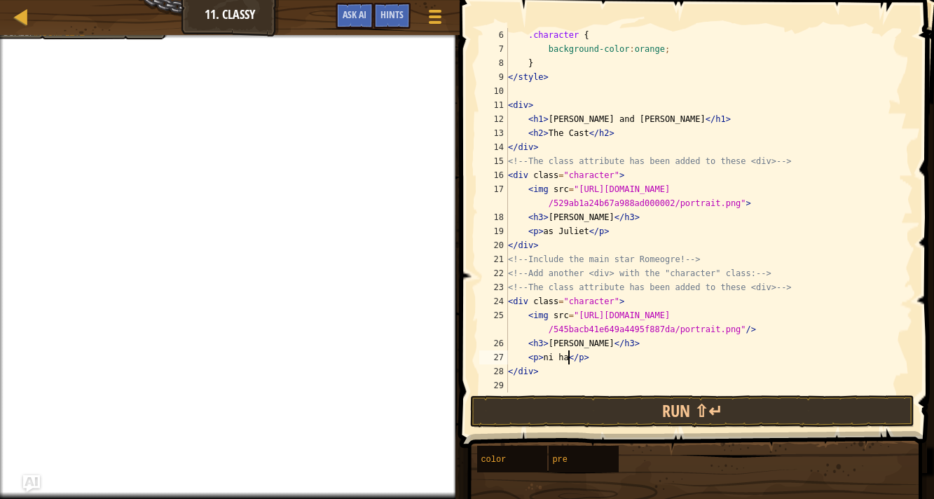
scroll to position [6, 5]
drag, startPoint x: 551, startPoint y: 341, endPoint x: 612, endPoint y: 341, distance: 61.7
click at [612, 341] on div ".character { background-color : orange ; } </ style > < div > < h1 > [PERSON_NA…" at bounding box center [709, 224] width 408 height 392
click at [611, 341] on div ".character { background-color : orange ; } </ style > < div > < h1 > [PERSON_NA…" at bounding box center [709, 210] width 408 height 364
drag, startPoint x: 608, startPoint y: 341, endPoint x: 553, endPoint y: 341, distance: 55.4
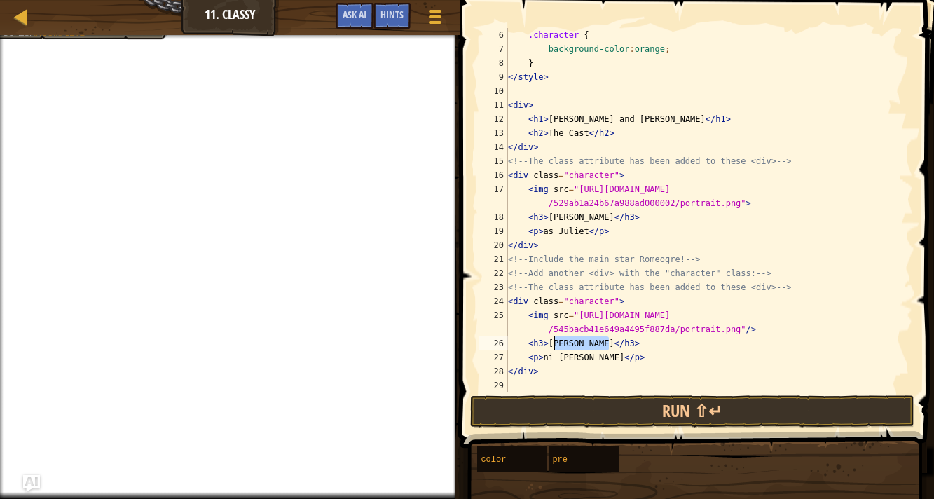
click at [553, 341] on div ".character { background-color : orange ; } </ style > < div > < h1 > [PERSON_NA…" at bounding box center [709, 224] width 408 height 392
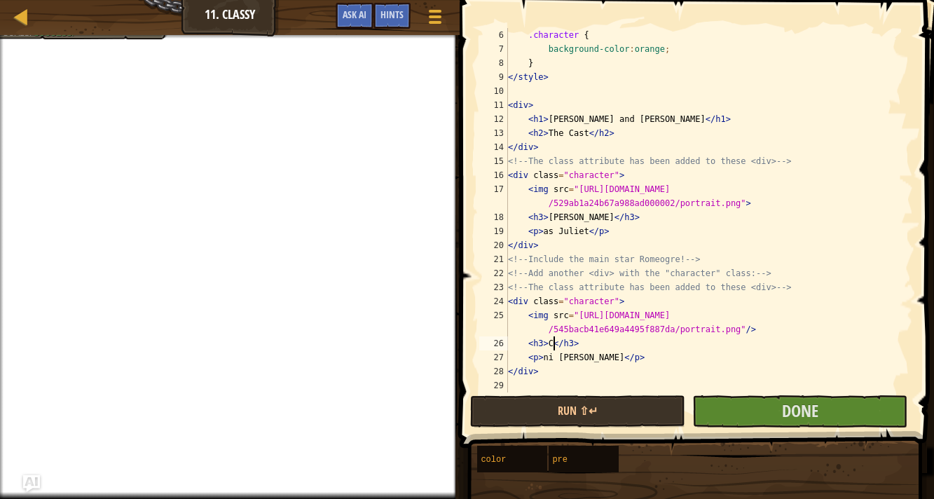
type textarea "<h3></h3>"
click at [853, 395] on span at bounding box center [698, 203] width 486 height 489
click at [815, 411] on span "Done" at bounding box center [800, 410] width 36 height 22
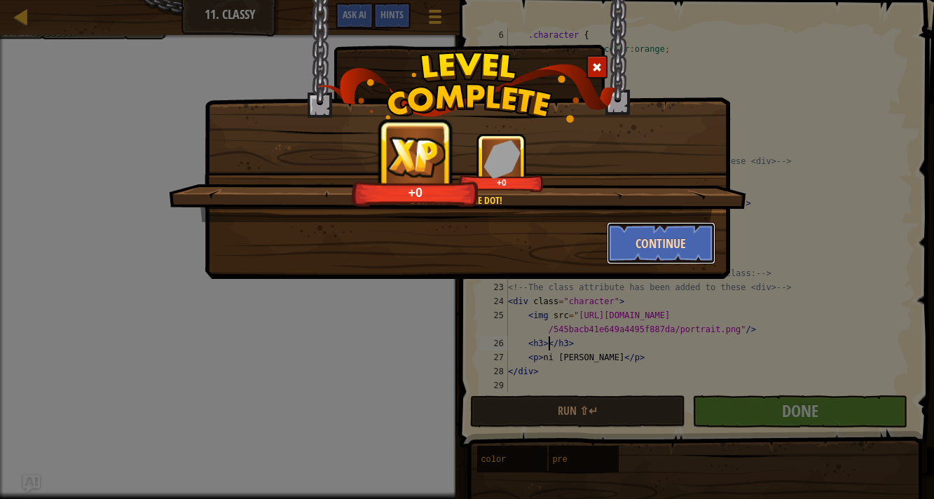
click at [707, 241] on button "Continue" at bounding box center [661, 243] width 109 height 42
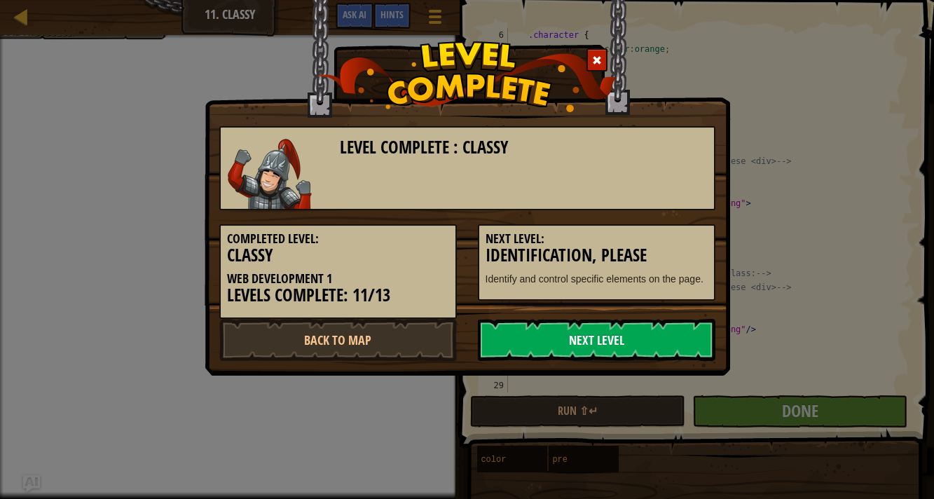
click at [670, 337] on link "Next Level" at bounding box center [597, 340] width 238 height 42
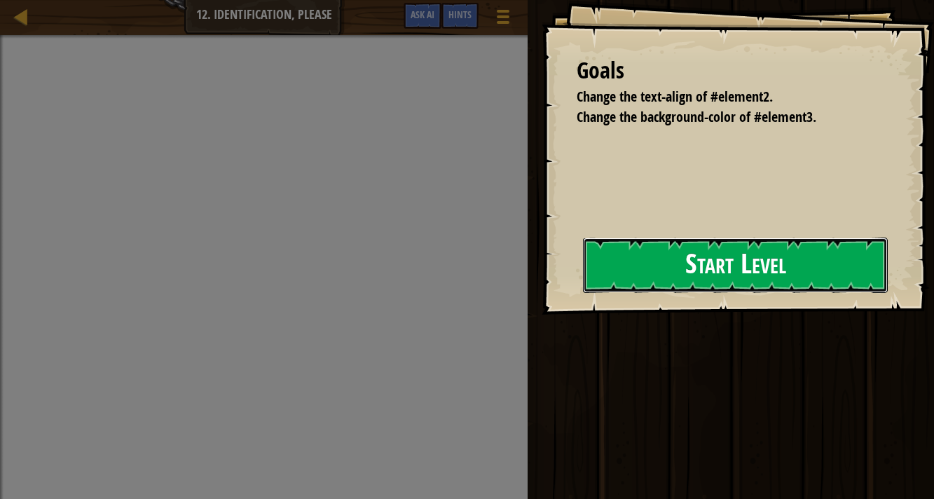
click at [823, 268] on button "Start Level" at bounding box center [735, 265] width 305 height 55
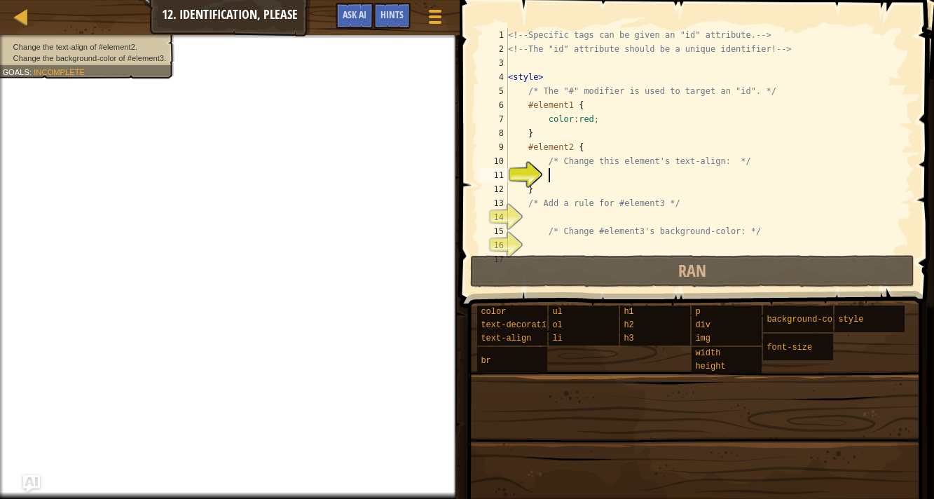
scroll to position [28, 0]
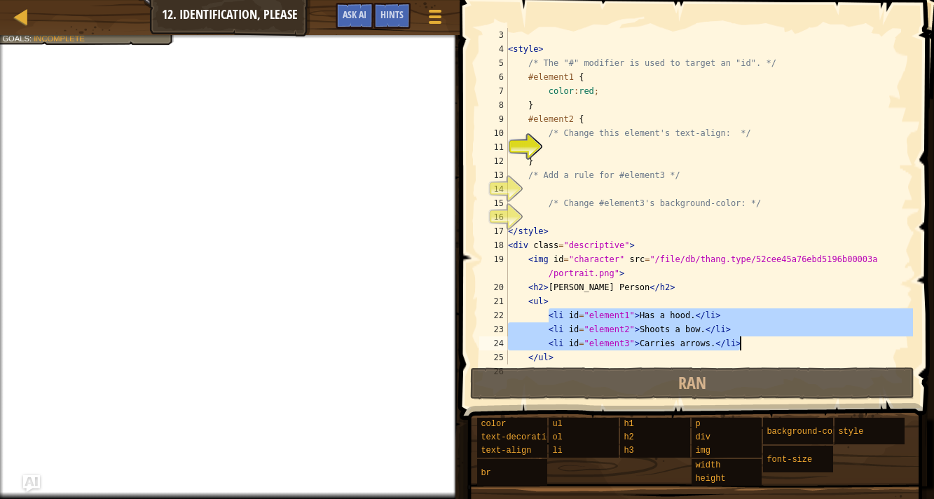
drag, startPoint x: 546, startPoint y: 315, endPoint x: 799, endPoint y: 343, distance: 254.6
click at [799, 343] on div "< style > /* The "#" modifier is used to target an "id". */ #element1 { color :…" at bounding box center [709, 210] width 408 height 364
type textarea "<li id="element2">Shoots a bow.</li> <li id="element3">Carries arrows.</li>"
click at [552, 148] on div "< style > /* The "#" modifier is used to target an "id". */ #element1 { color :…" at bounding box center [709, 210] width 408 height 364
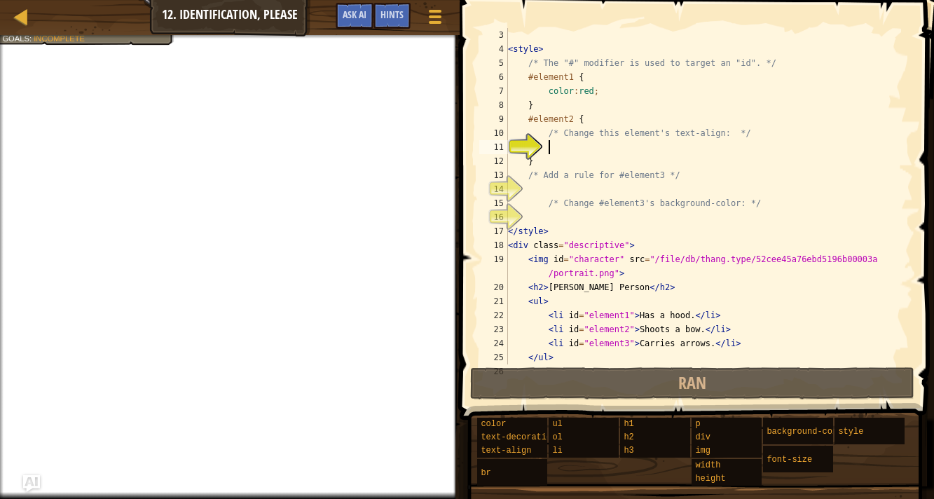
paste textarea "<li id="element3">Carries arrows.</li>"
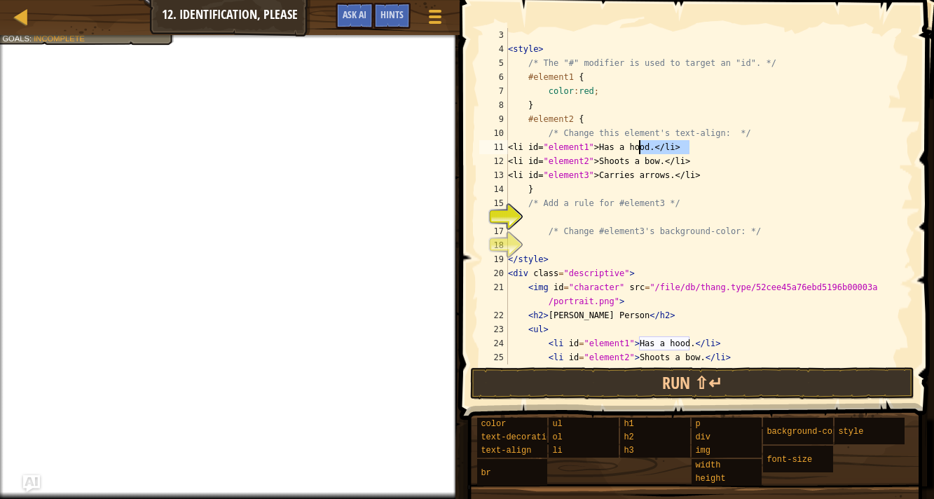
drag, startPoint x: 690, startPoint y: 144, endPoint x: 640, endPoint y: 147, distance: 49.8
click at [640, 147] on div "< style > /* The "#" modifier is used to target an "id". */ #element1 { color :…" at bounding box center [709, 210] width 408 height 364
click at [697, 161] on div "< style > /* The "#" modifier is used to target an "id". */ #element1 { color :…" at bounding box center [709, 210] width 408 height 364
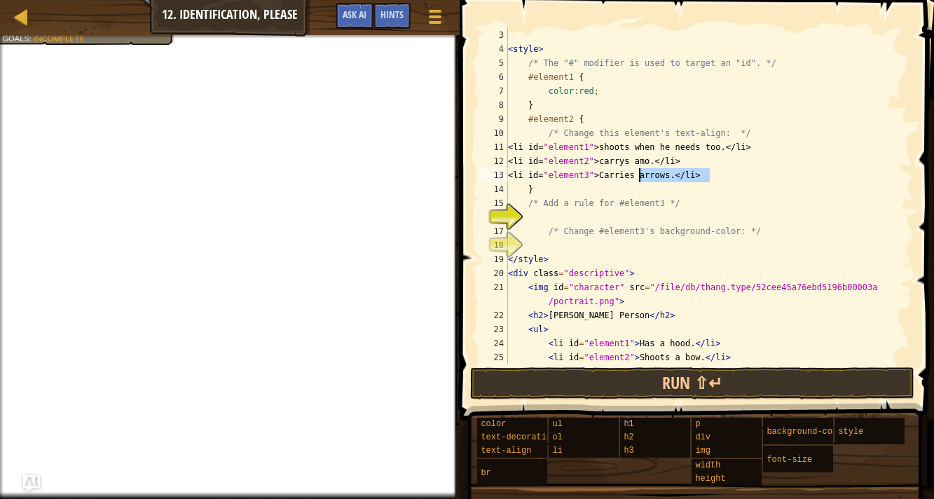
drag, startPoint x: 708, startPoint y: 172, endPoint x: 638, endPoint y: 176, distance: 70.2
click at [638, 176] on div "< style > /* The "#" modifier is used to target an "id". */ #element1 { color :…" at bounding box center [709, 210] width 408 height 364
click at [592, 77] on div "< style > /* The "#" modifier is used to target an "id". */ #element1 { color :…" at bounding box center [709, 210] width 408 height 364
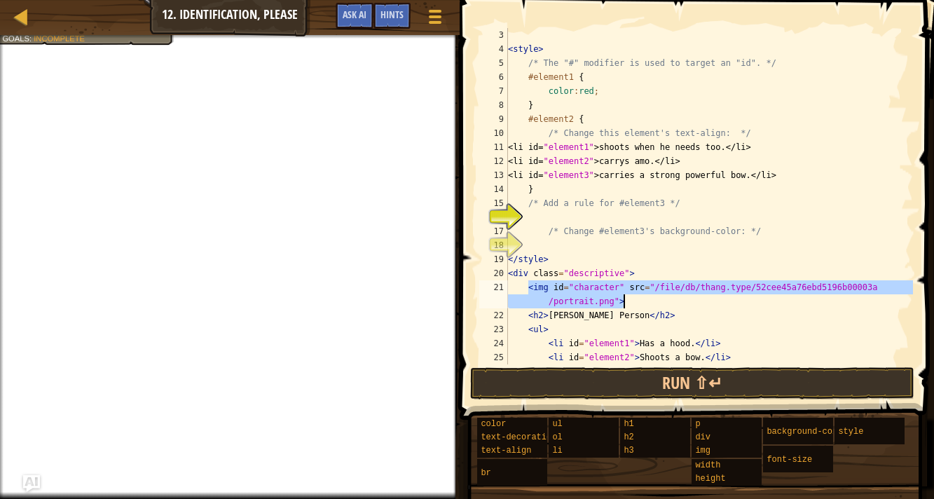
drag, startPoint x: 528, startPoint y: 284, endPoint x: 737, endPoint y: 303, distance: 210.4
click at [737, 303] on div "< style > /* The "#" modifier is used to target an "id". */ #element1 { color :…" at bounding box center [709, 210] width 408 height 364
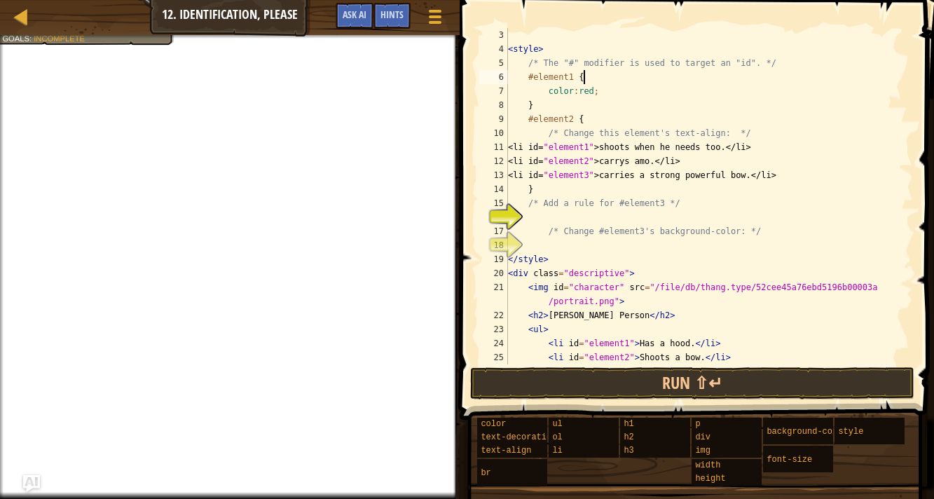
click at [593, 75] on div "< style > /* The "#" modifier is used to target an "id". */ #element1 { color :…" at bounding box center [709, 210] width 408 height 364
paste textarea "<img id="character" src="/file/db/thang.type/52cee45a76ebd5196b00003a/portrait.…"
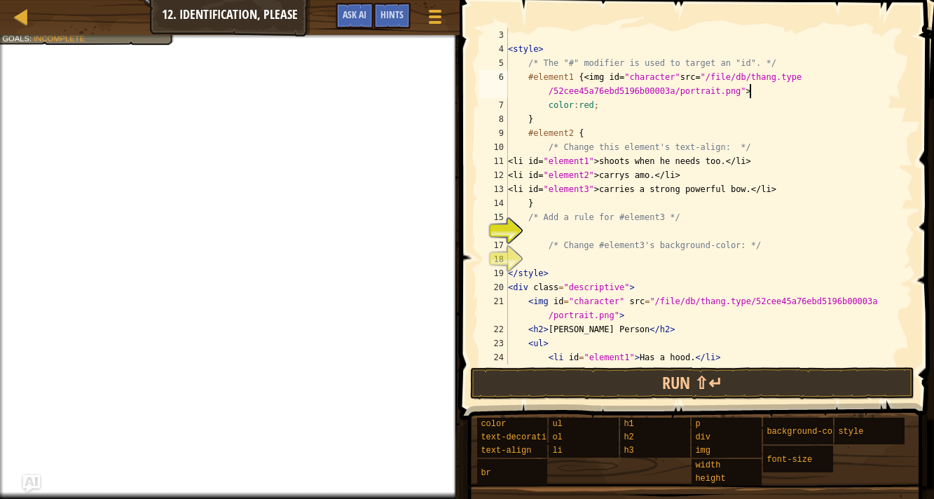
click at [614, 102] on div "< style > /* The "#" modifier is used to target an "id". */ #element1 { <img id…" at bounding box center [709, 210] width 408 height 364
type textarea "color:red;"
click at [538, 238] on div "< style > /* The "#" modifier is used to target an "id". */ #element1 { <img id…" at bounding box center [709, 210] width 408 height 364
type textarea "#element3 {"
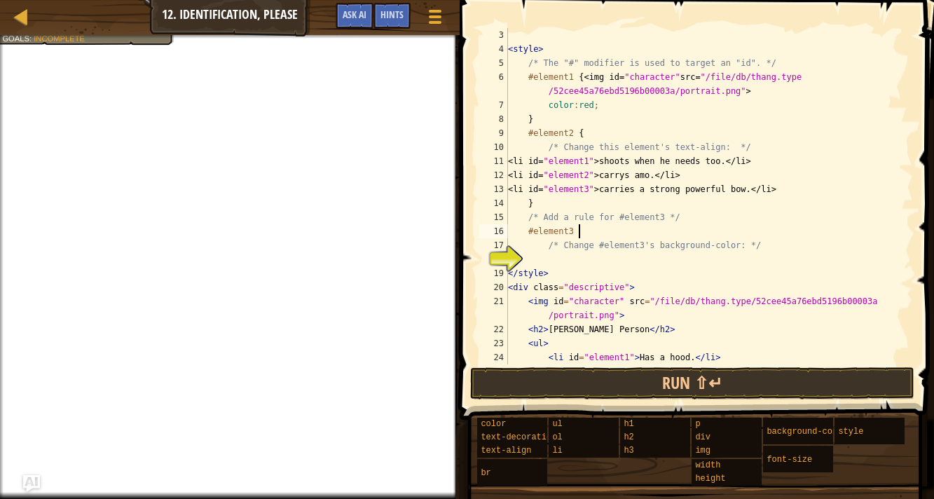
scroll to position [6, 5]
click at [599, 263] on div "< style > /* The "#" modifier is used to target an "id". */ #element1 { <img id…" at bounding box center [709, 210] width 408 height 364
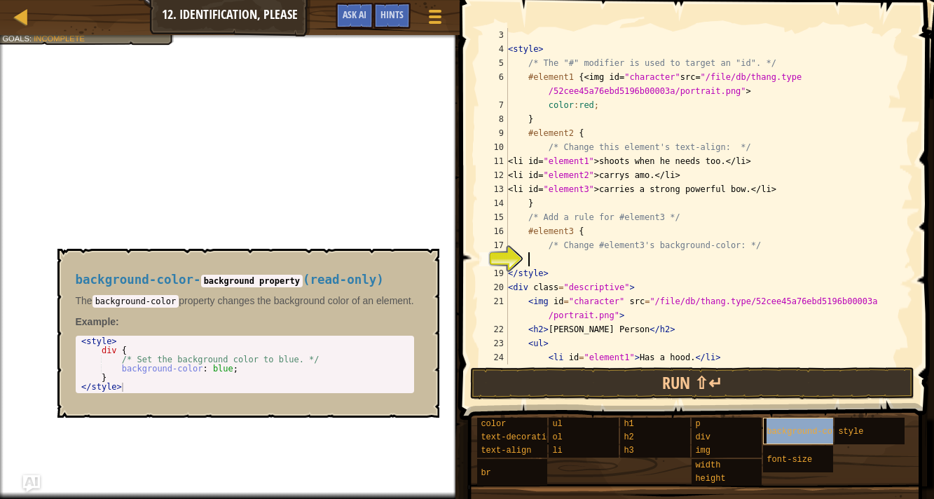
click at [804, 434] on span "background-color" at bounding box center [807, 432] width 81 height 10
type textarea "background-color: blue;"
drag, startPoint x: 236, startPoint y: 370, endPoint x: 123, endPoint y: 370, distance: 113.5
click at [123, 370] on div "< style > div { /* Set the background color to blue. */ background-color : blue…" at bounding box center [247, 373] width 338 height 73
click at [554, 254] on div "< style > /* The "#" modifier is used to target an "id". */ #element1 { <img id…" at bounding box center [709, 210] width 408 height 364
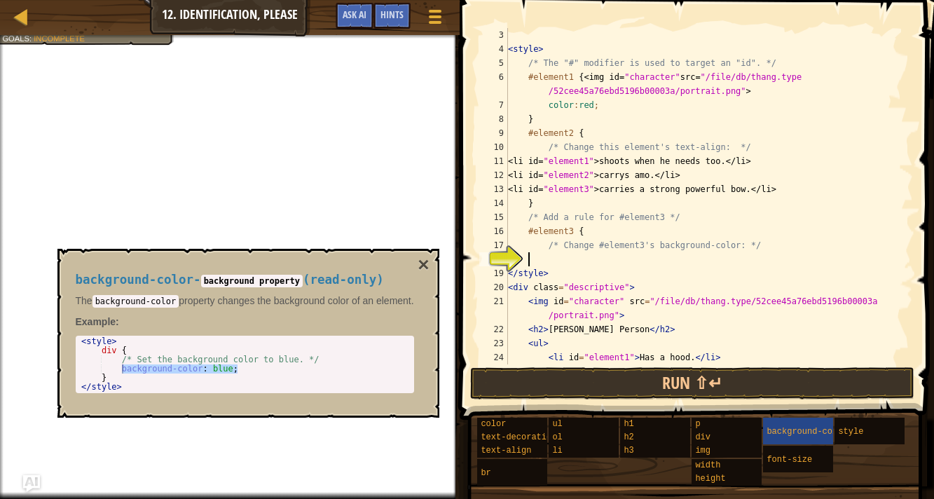
paste textarea "background-color: blue;"
type textarea "background-color: blue;"
click at [421, 261] on div "background-color - background property ( read-only ) The background-color prope…" at bounding box center [245, 333] width 358 height 146
click at [426, 264] on button "×" at bounding box center [423, 265] width 11 height 20
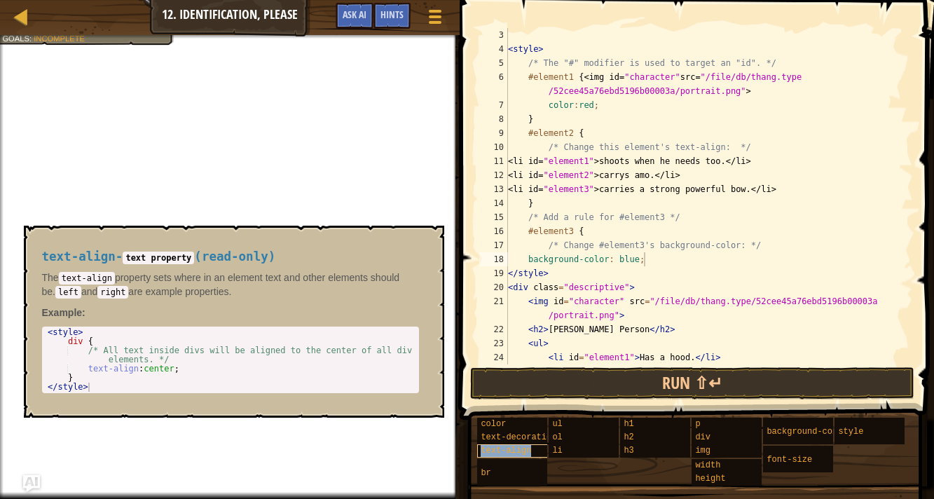
click at [532, 446] on div "text-align" at bounding box center [523, 450] width 93 height 13
type textarea "text-align:center;"
drag, startPoint x: 181, startPoint y: 371, endPoint x: 88, endPoint y: 371, distance: 92.5
click at [88, 371] on div "< style > div { /* All text inside divs will be aligned to the center of all di…" at bounding box center [230, 369] width 371 height 82
type textarea "/* Change this element's text-align: */"
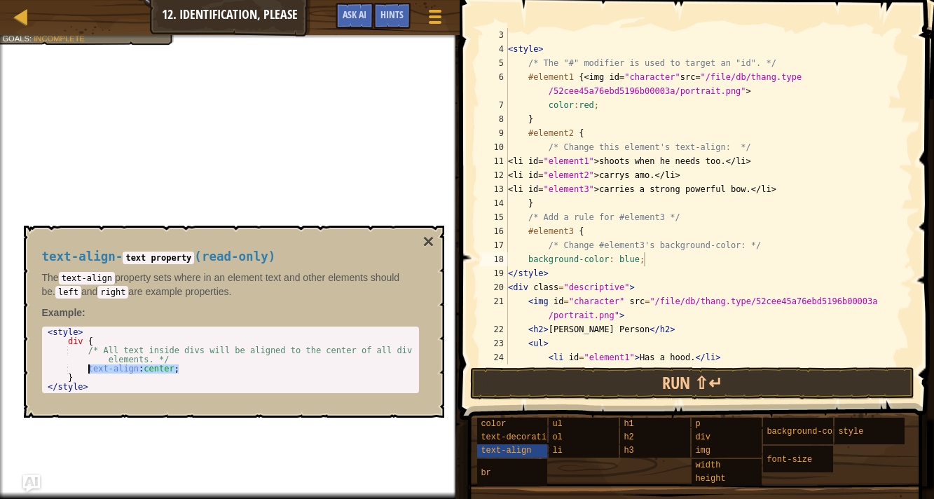
click at [762, 145] on div "< style > /* The "#" modifier is used to target an "id". */ #element1 { <img id…" at bounding box center [709, 210] width 408 height 364
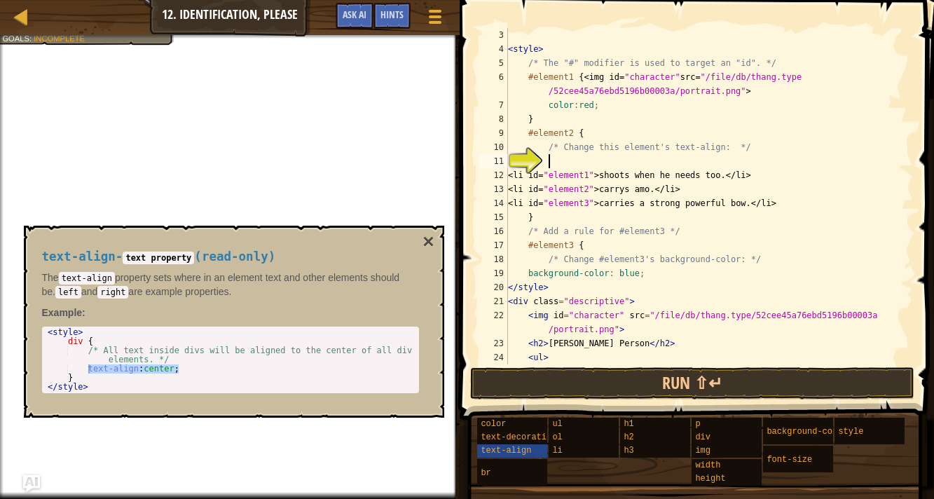
paste textarea "text-align:center;"
type textarea "text-align:center;"
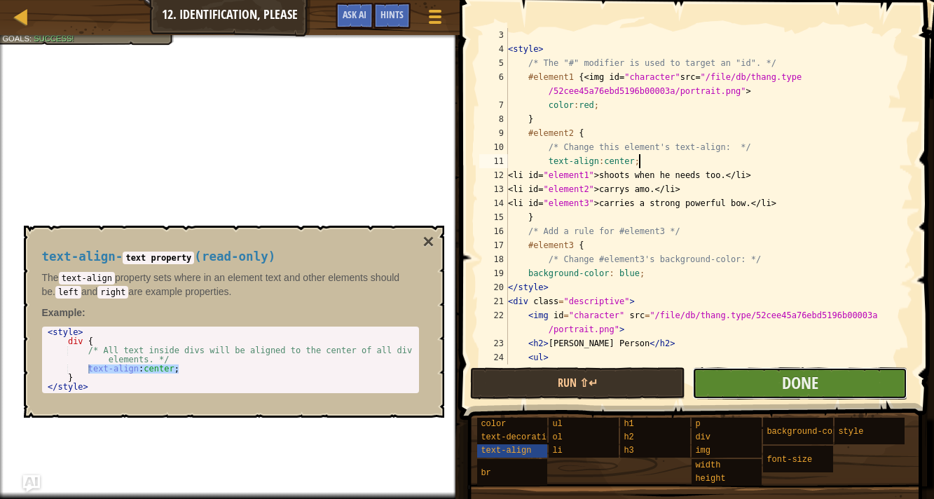
click at [822, 395] on button "Done" at bounding box center [799, 383] width 215 height 32
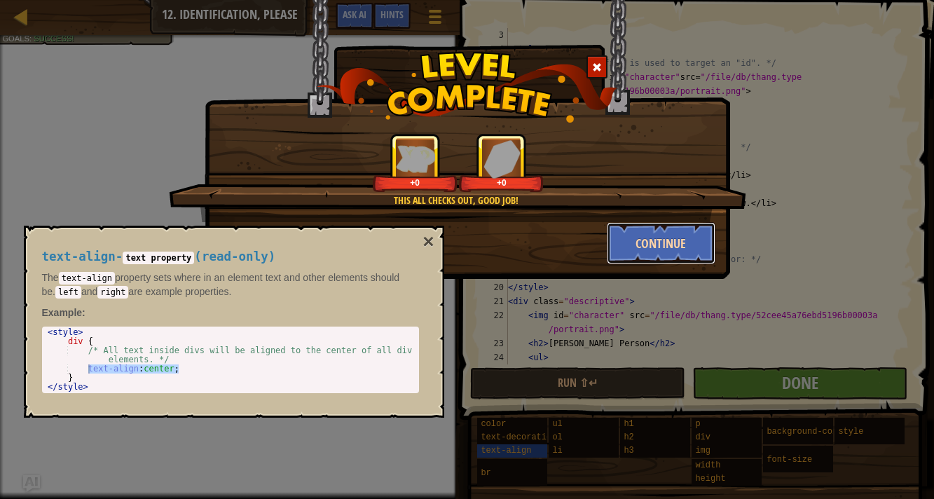
click at [682, 251] on button "Continue" at bounding box center [661, 243] width 109 height 42
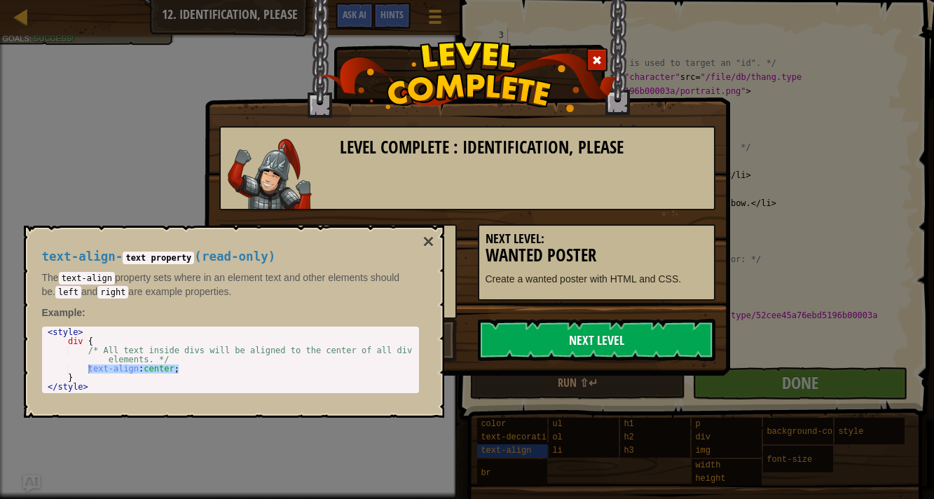
click at [617, 357] on link "Next Level" at bounding box center [597, 340] width 238 height 42
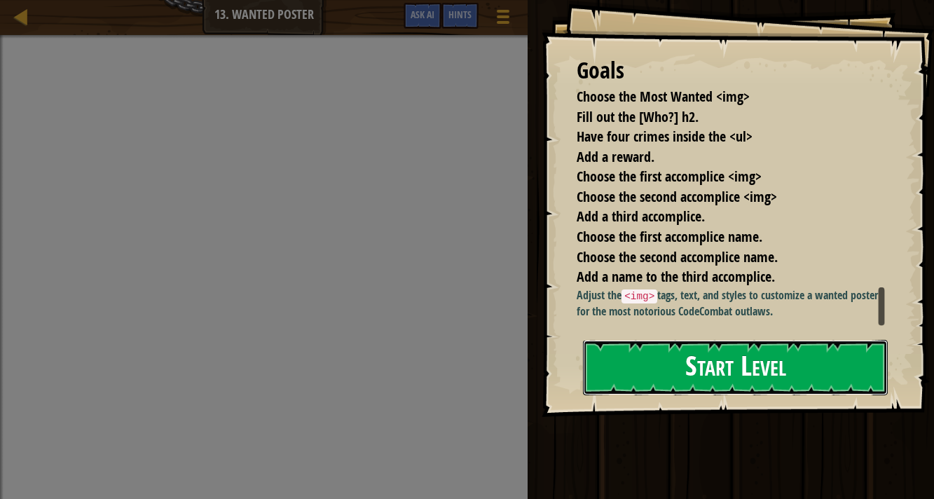
click at [670, 359] on button "Start Level" at bounding box center [735, 367] width 305 height 55
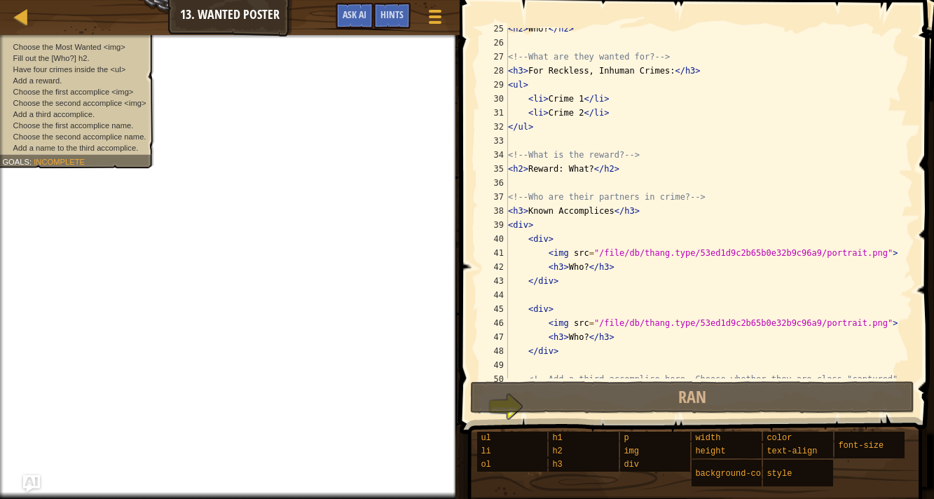
scroll to position [462, 0]
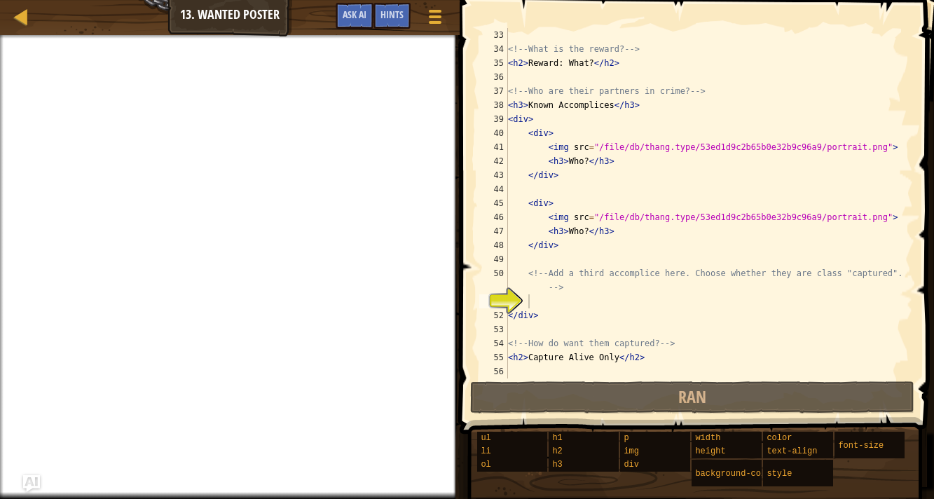
click at [263, 16] on div "Map Web Development 1 13. Wanted Poster Game Menu Done Hints Ask AI" at bounding box center [230, 17] width 460 height 35
click at [534, 75] on div "<!-- What is the reward? --> < h2 > Reward: What? </ h2 > <!-- Who are their pa…" at bounding box center [709, 217] width 408 height 378
